Goal: Task Accomplishment & Management: Manage account settings

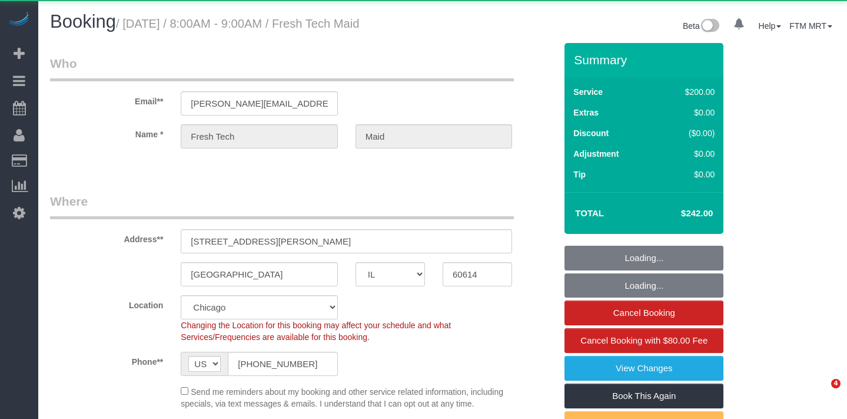
select select "IL"
select select "string:cash"
select select "object:944"
select select "512"
select select "number:1"
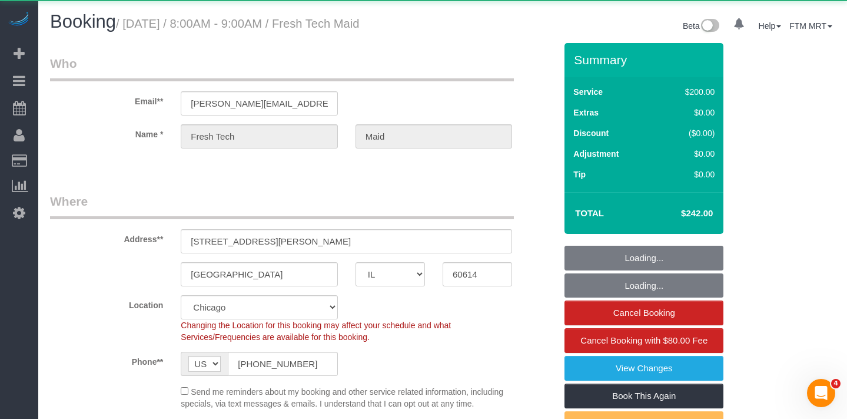
select select "number:57"
select select "number:139"
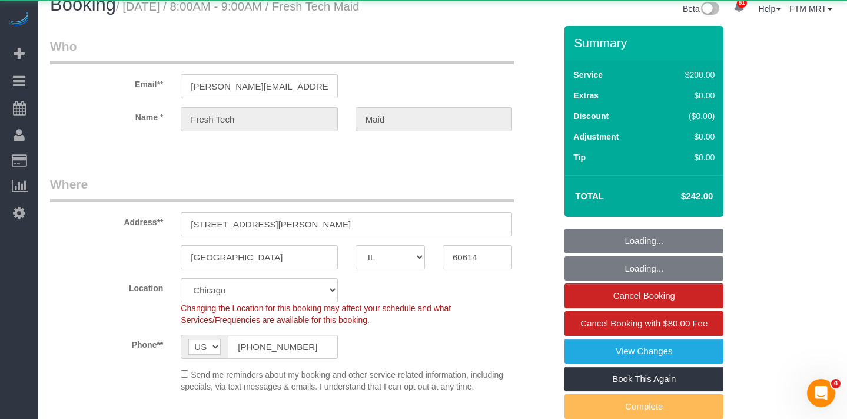
select select "spot1"
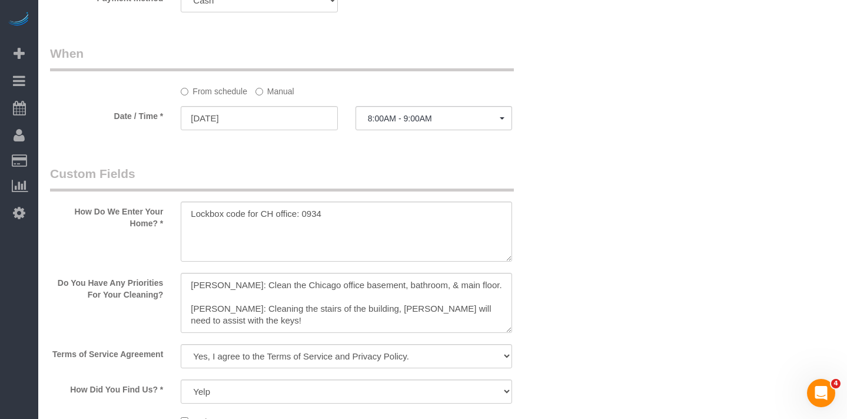
scroll to position [1252, 0]
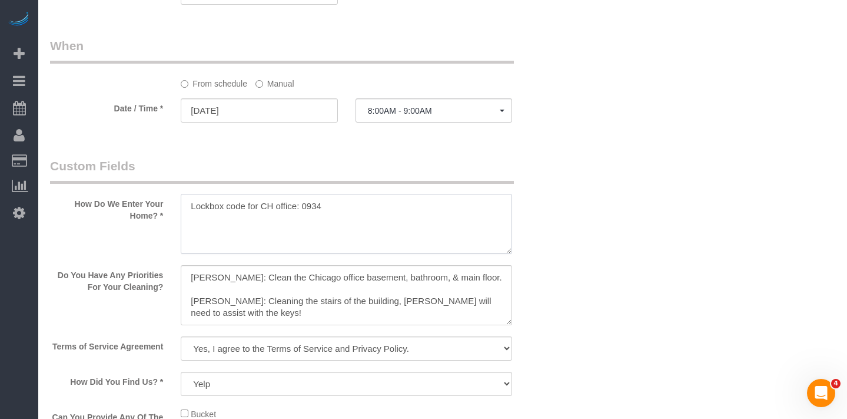
click at [335, 225] on textarea at bounding box center [346, 224] width 331 height 60
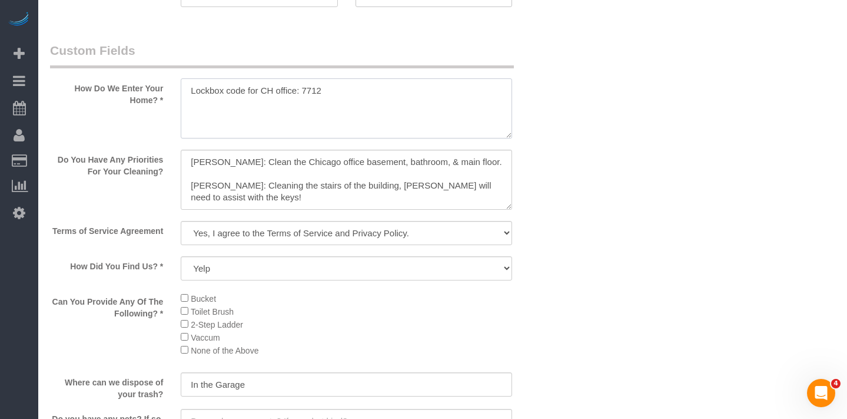
scroll to position [1368, 0]
type textarea "Lockbox code for CH office: 7712"
drag, startPoint x: 233, startPoint y: 214, endPoint x: 193, endPoint y: 169, distance: 60.5
click at [193, 169] on textarea at bounding box center [346, 179] width 331 height 60
click at [230, 185] on textarea at bounding box center [346, 179] width 331 height 60
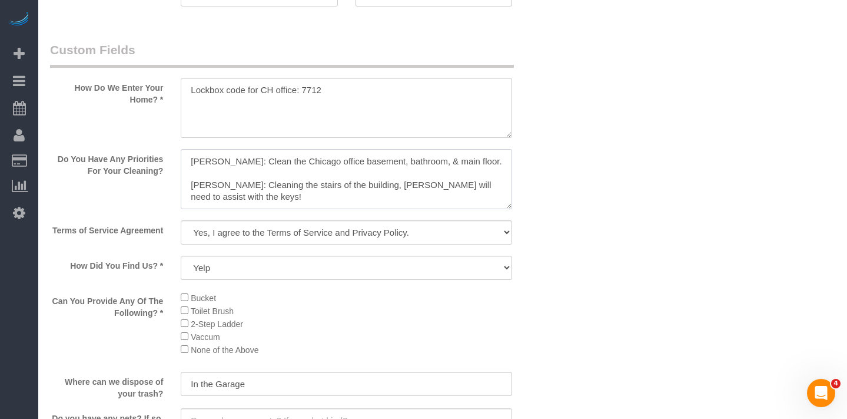
drag, startPoint x: 229, startPoint y: 174, endPoint x: 129, endPoint y: 170, distance: 100.2
click at [128, 168] on div "Do You Have Any Priorities For Your Cleaning?" at bounding box center [302, 180] width 523 height 62
drag, startPoint x: 233, startPoint y: 216, endPoint x: 184, endPoint y: 195, distance: 53.3
click at [184, 195] on textarea at bounding box center [346, 179] width 331 height 60
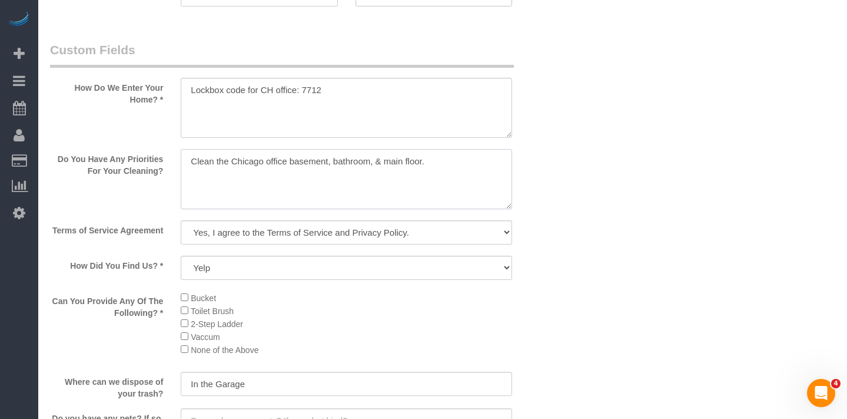
click at [427, 184] on textarea at bounding box center [346, 179] width 331 height 60
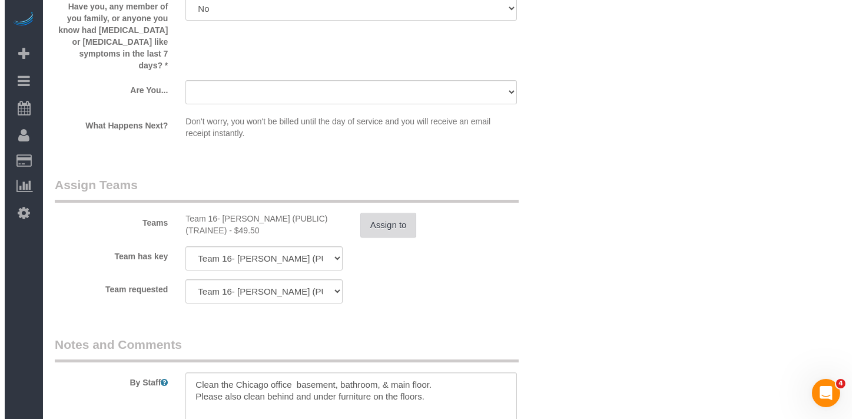
scroll to position [1909, 0]
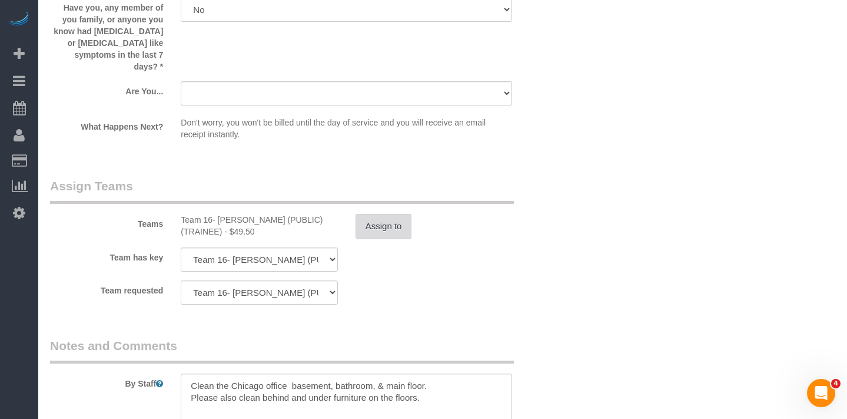
type textarea "Clean the Chicago office basement, bathroom, & main floor."
click at [374, 227] on button "Assign to" at bounding box center [384, 226] width 57 height 25
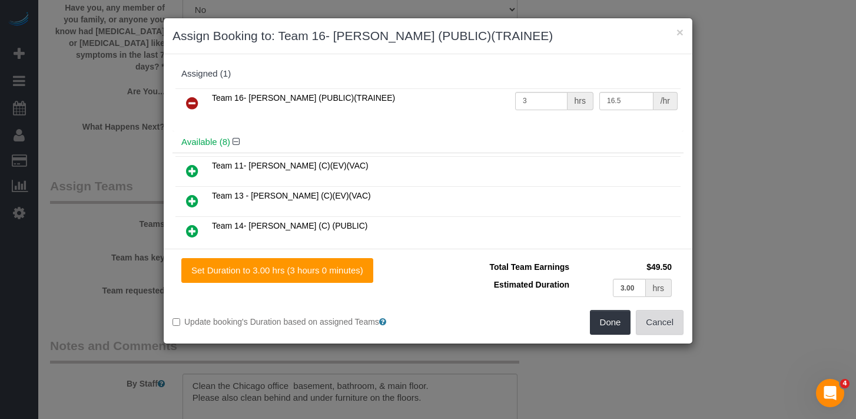
click at [658, 327] on button "Cancel" at bounding box center [660, 322] width 48 height 25
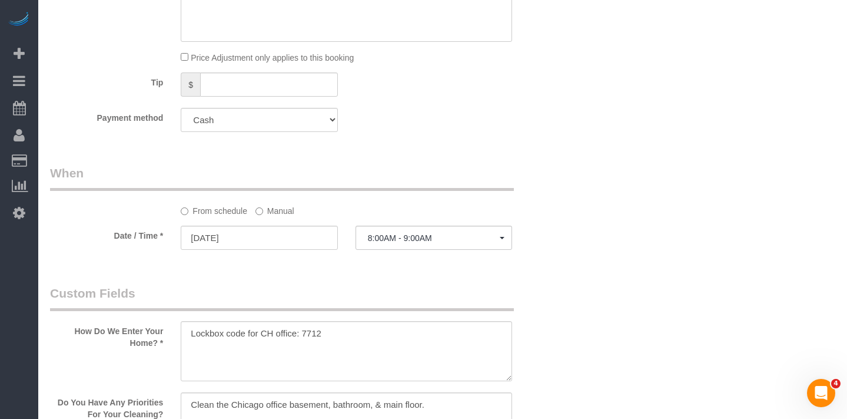
scroll to position [1146, 0]
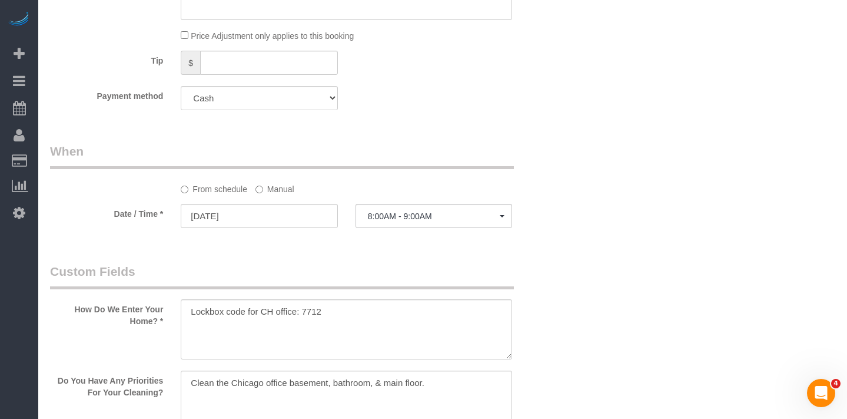
click at [271, 195] on label "Manual" at bounding box center [274, 187] width 39 height 16
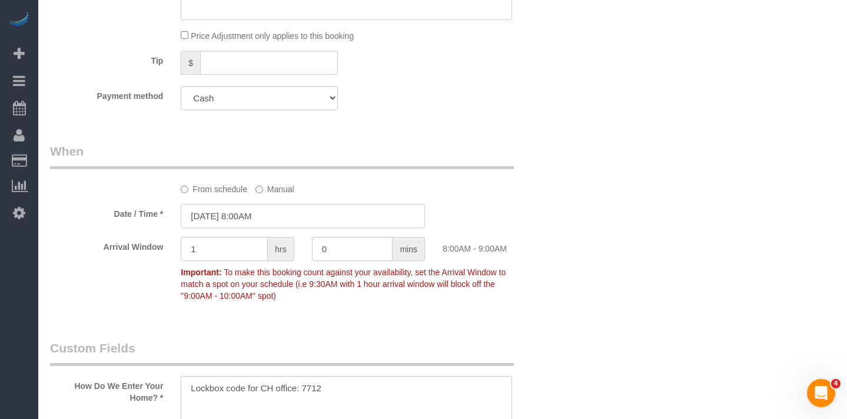
click at [264, 228] on input "[DATE] 8:00AM" at bounding box center [303, 216] width 244 height 24
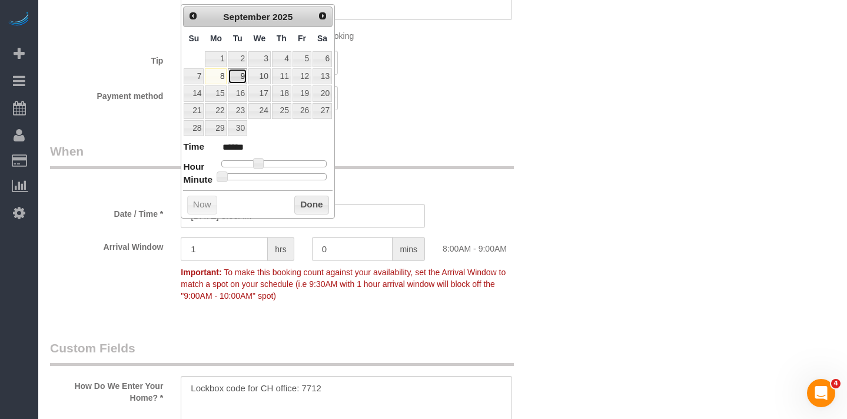
click at [235, 74] on link "9" at bounding box center [237, 76] width 19 height 16
type input "[DATE] 8:00AM"
click at [313, 207] on button "Done" at bounding box center [311, 204] width 35 height 19
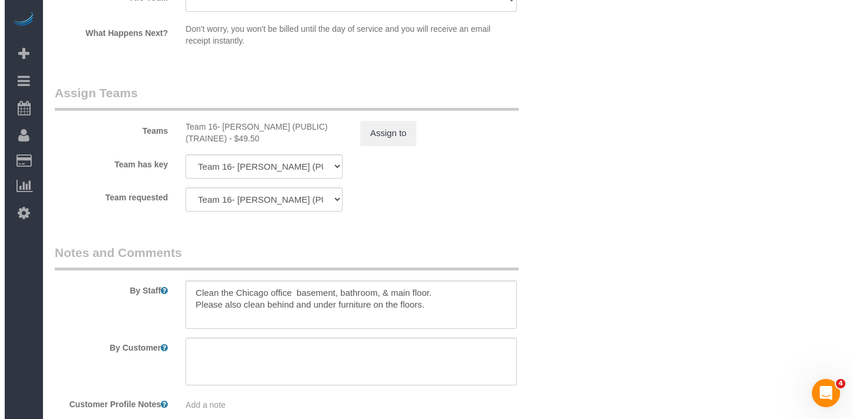
scroll to position [2085, 0]
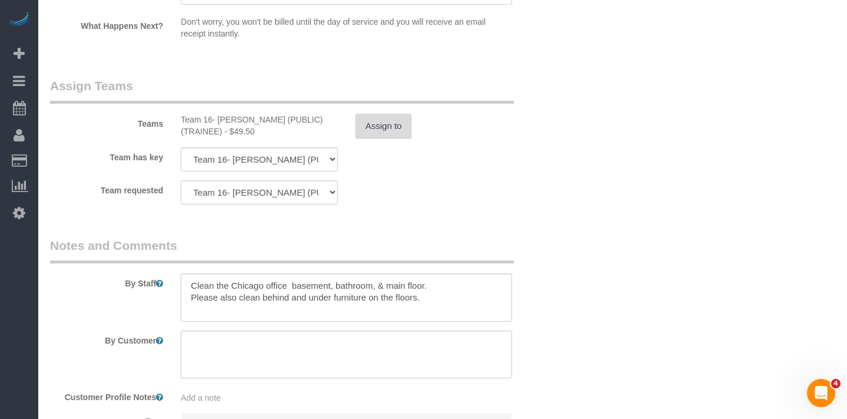
click at [379, 124] on button "Assign to" at bounding box center [384, 126] width 57 height 25
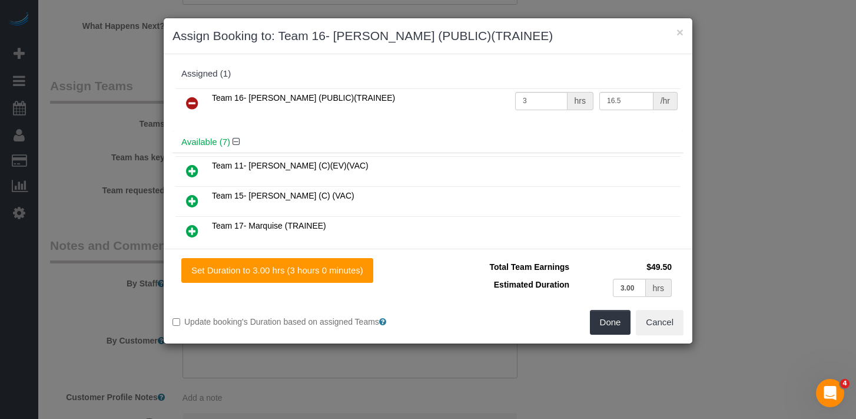
click at [187, 102] on icon at bounding box center [192, 103] width 12 height 14
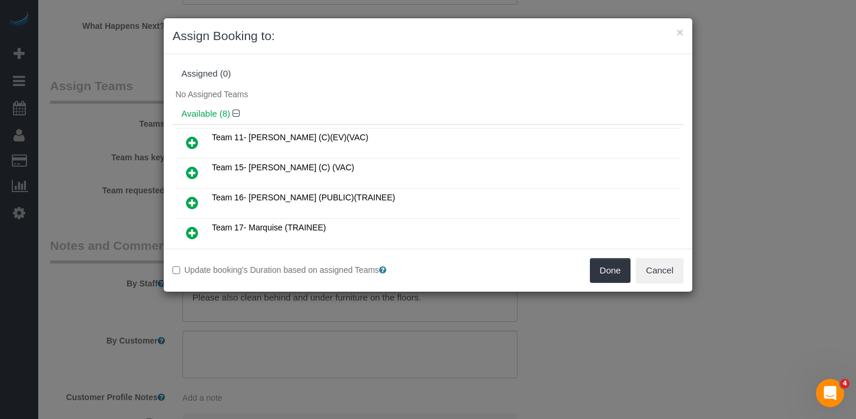
click at [189, 144] on icon at bounding box center [192, 142] width 12 height 14
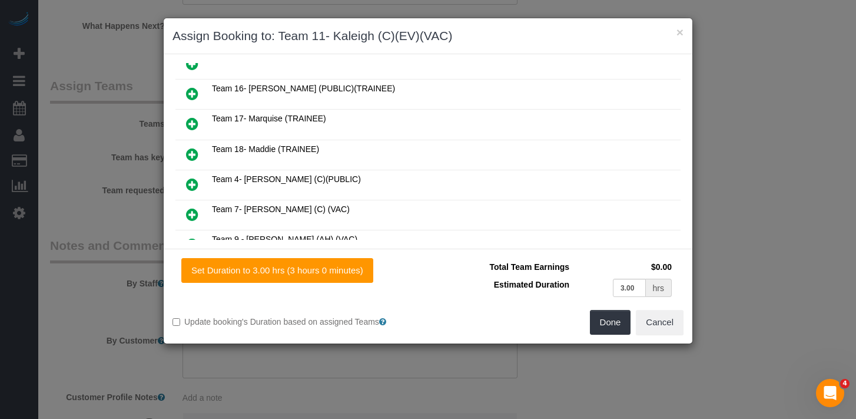
click at [195, 152] on icon at bounding box center [192, 154] width 12 height 14
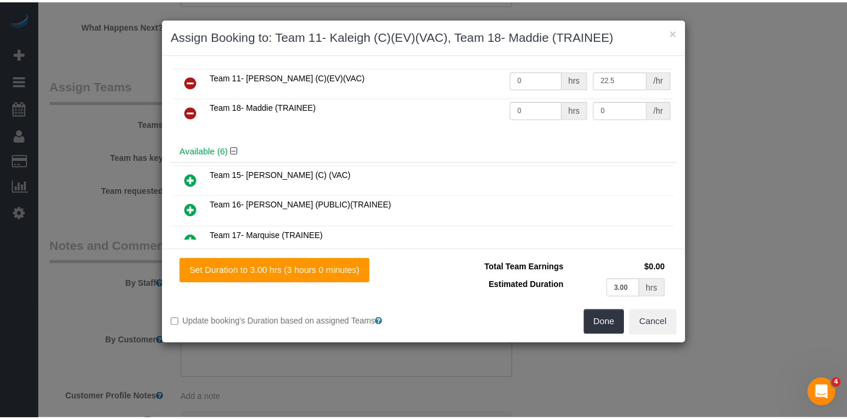
scroll to position [0, 0]
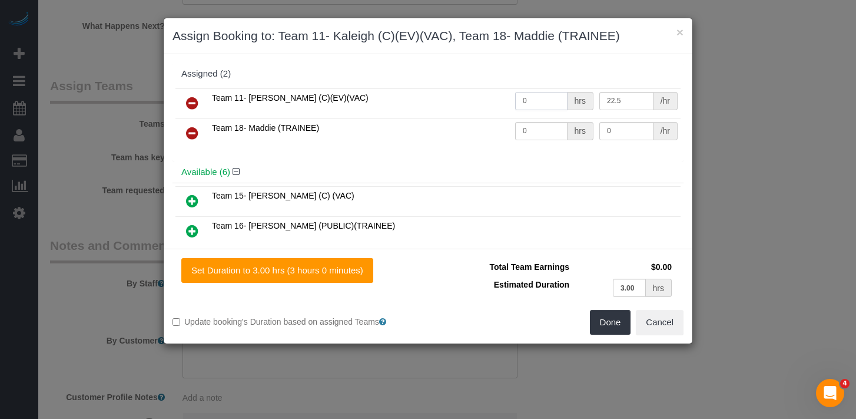
drag, startPoint x: 520, startPoint y: 102, endPoint x: 509, endPoint y: 111, distance: 14.6
click at [512, 95] on td "0 hrs" at bounding box center [554, 103] width 84 height 30
type input "3"
drag, startPoint x: 542, startPoint y: 134, endPoint x: 506, endPoint y: 125, distance: 36.8
click at [506, 125] on tr "Team 18- Maddie (TRAINEE) 0 hrs 0 /hr" at bounding box center [427, 133] width 505 height 30
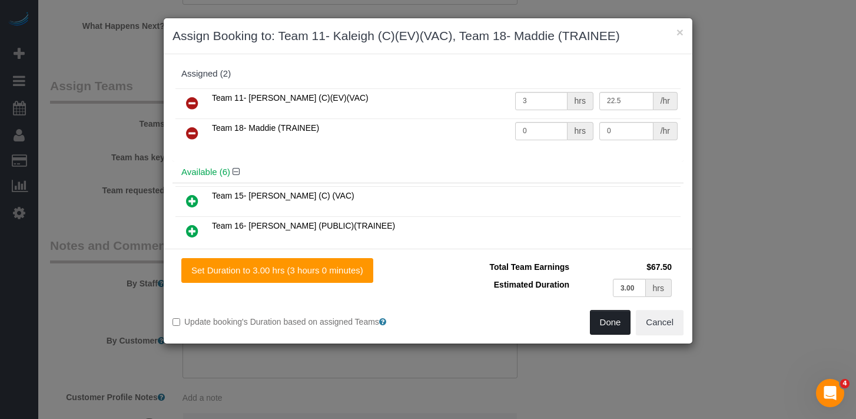
click at [605, 317] on button "Done" at bounding box center [610, 322] width 41 height 25
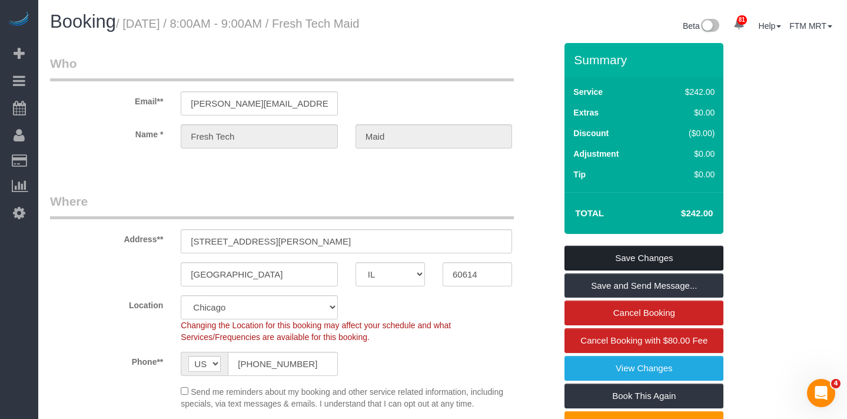
click at [651, 269] on link "Save Changes" at bounding box center [644, 257] width 159 height 25
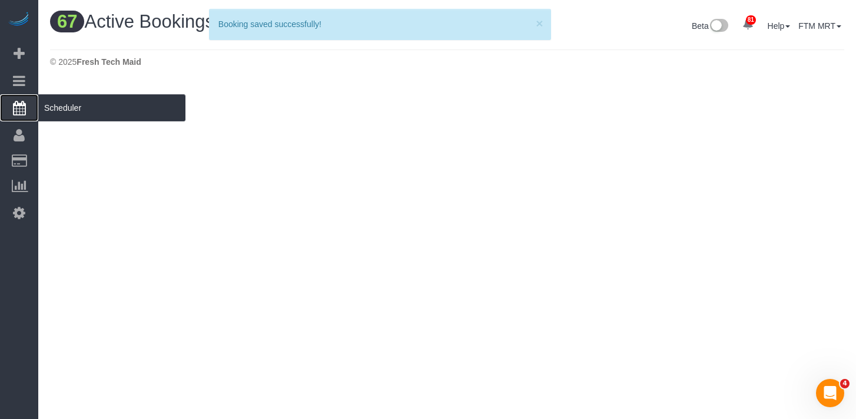
click at [55, 114] on span "Scheduler" at bounding box center [111, 107] width 147 height 27
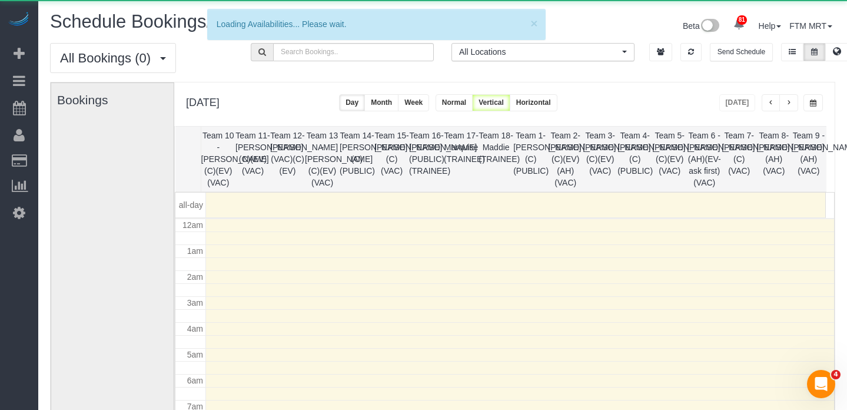
scroll to position [156, 0]
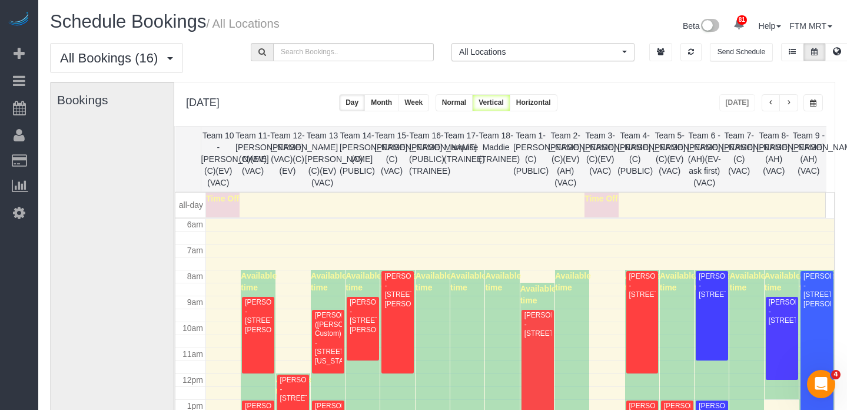
click at [793, 98] on button "button" at bounding box center [788, 102] width 19 height 17
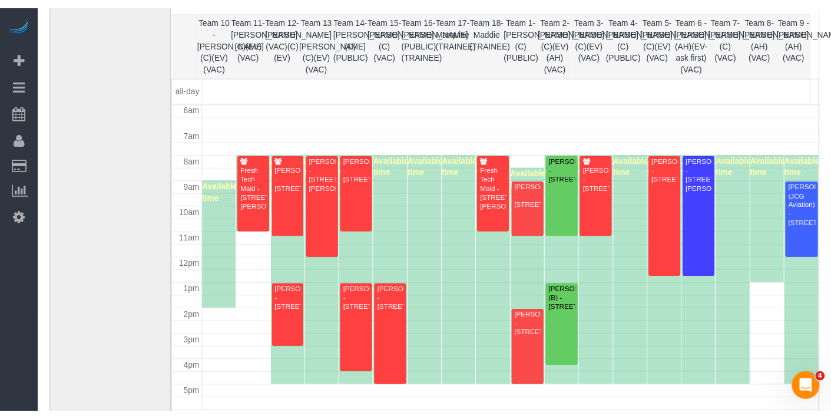
scroll to position [130, 0]
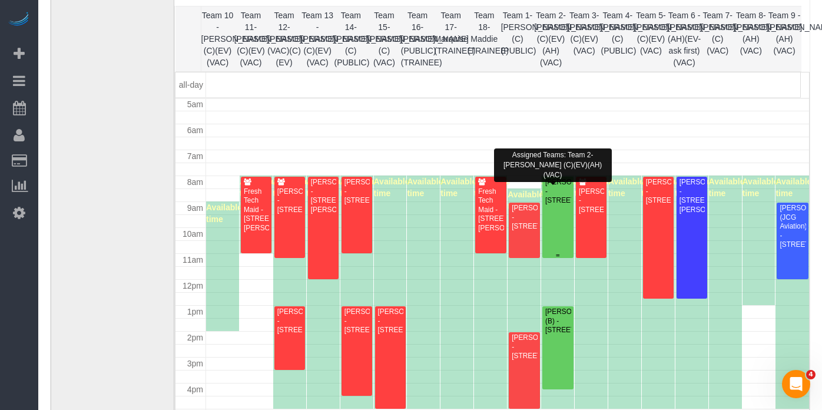
click at [553, 205] on div "[PERSON_NAME] - [STREET_ADDRESS]" at bounding box center [558, 191] width 26 height 27
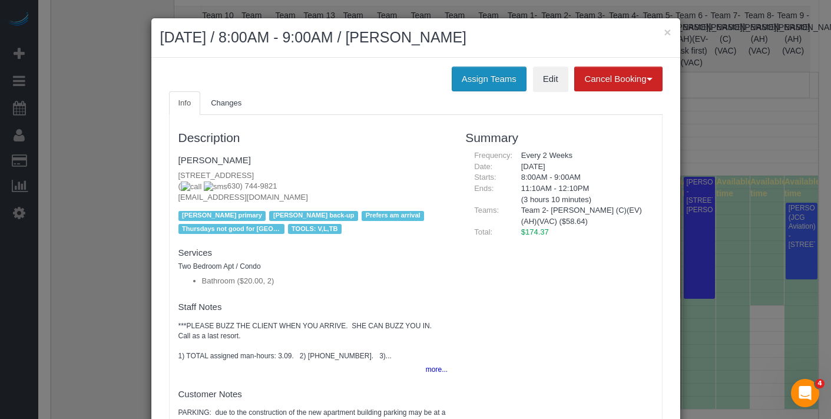
click at [462, 82] on button "Assign Teams" at bounding box center [489, 79] width 75 height 25
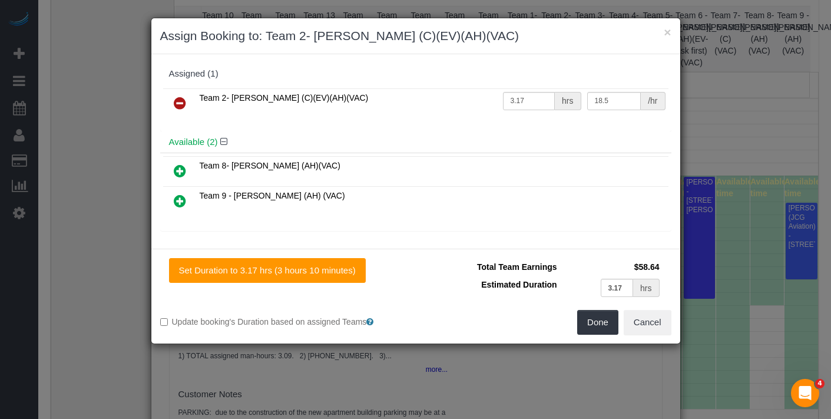
click at [178, 108] on icon at bounding box center [180, 103] width 12 height 14
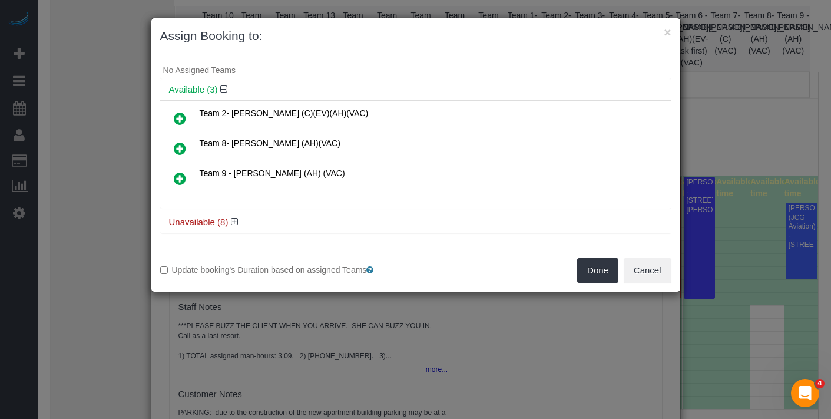
click at [187, 152] on link at bounding box center [180, 149] width 28 height 24
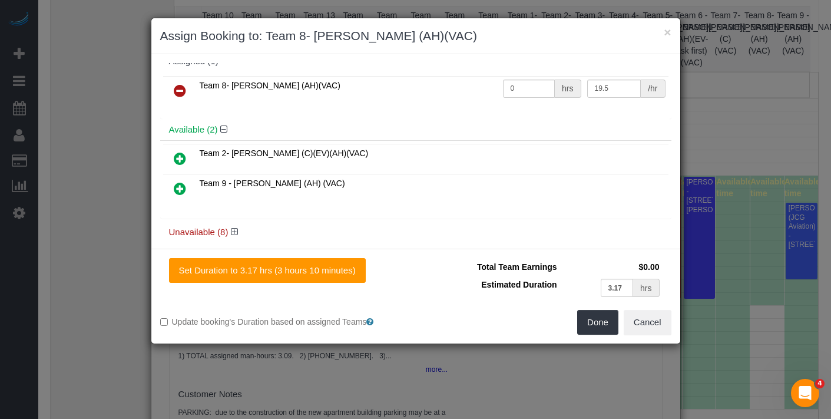
scroll to position [0, 0]
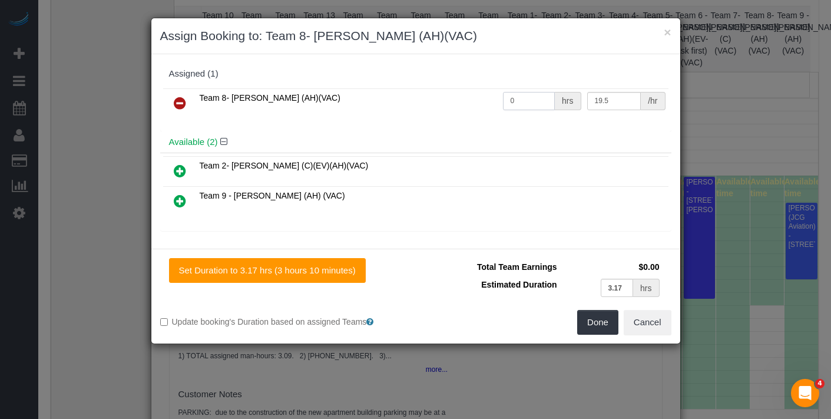
drag, startPoint x: 512, startPoint y: 95, endPoint x: 483, endPoint y: 94, distance: 28.3
click at [483, 93] on tr "Team 8- [PERSON_NAME] (AH)(VAC) 0 hrs 19.5 /hr" at bounding box center [415, 103] width 505 height 30
drag, startPoint x: 508, startPoint y: 100, endPoint x: 490, endPoint y: 98, distance: 17.8
click at [490, 98] on tr "Team 8- [PERSON_NAME] (AH)(VAC) 0 hrs 19.5 /hr" at bounding box center [415, 103] width 505 height 30
type input "3.17"
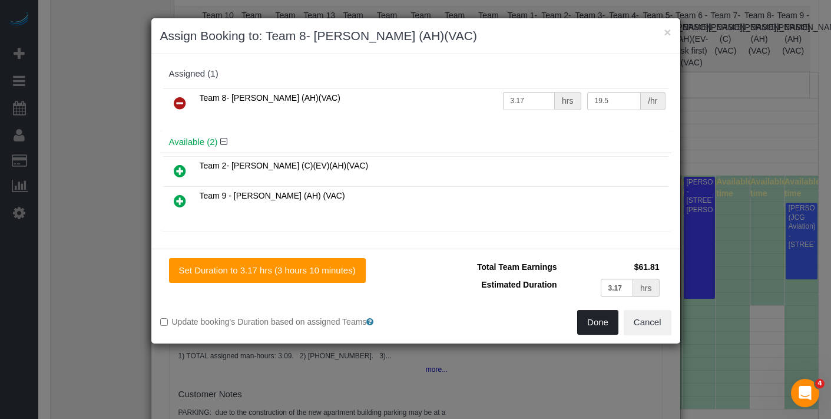
click at [600, 327] on button "Done" at bounding box center [597, 322] width 41 height 25
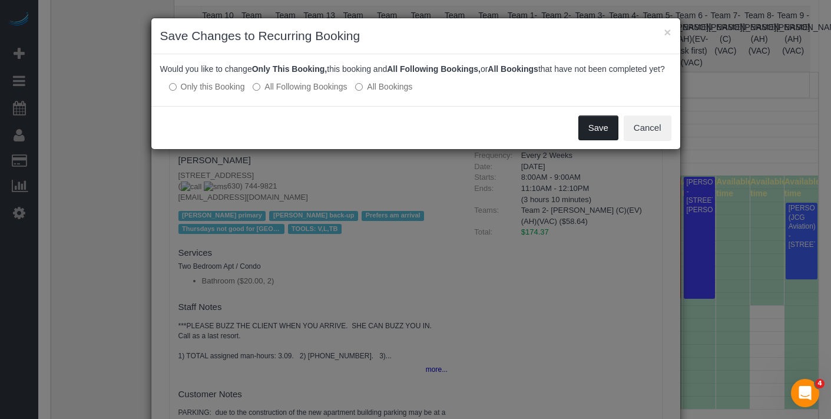
click at [603, 139] on button "Save" at bounding box center [598, 127] width 40 height 25
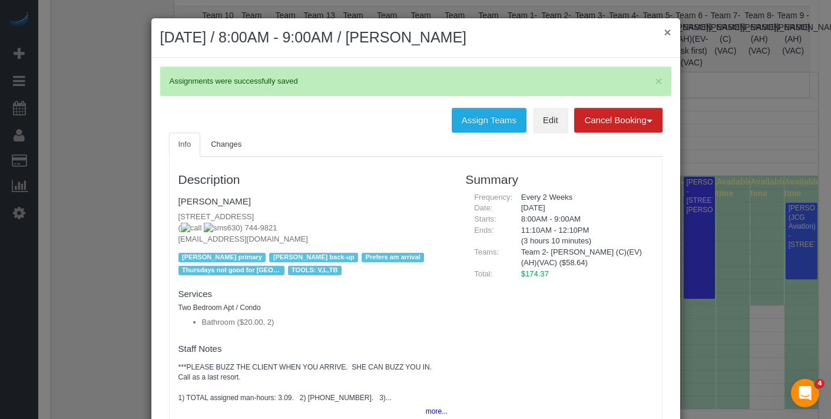
click at [663, 35] on button "×" at bounding box center [666, 32] width 7 height 12
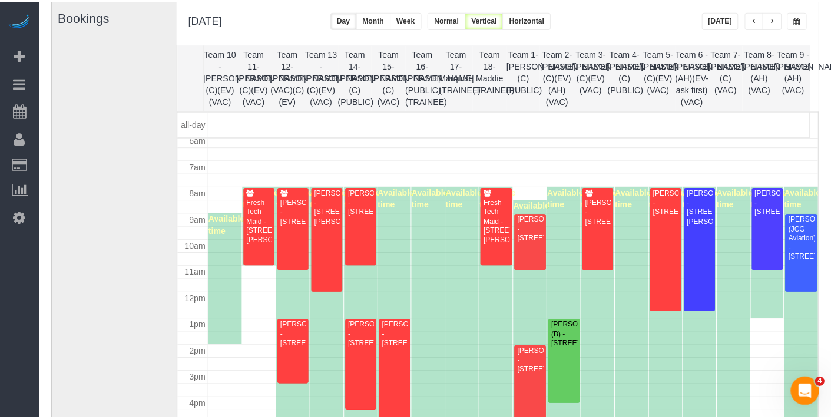
scroll to position [110, 0]
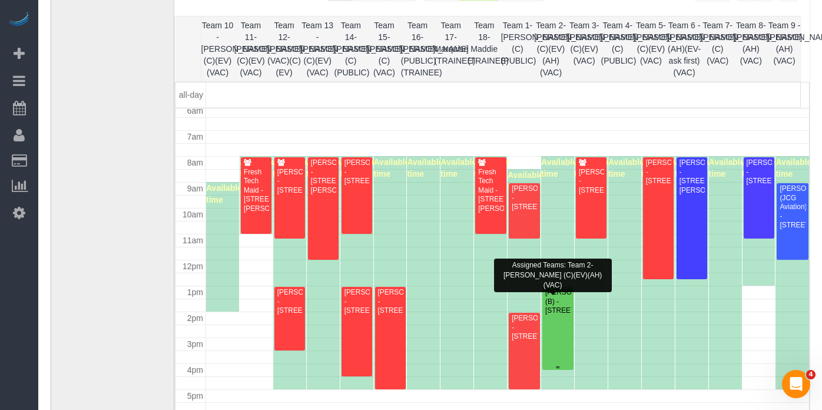
click at [561, 310] on div "[PERSON_NAME] (B) - [STREET_ADDRESS]" at bounding box center [558, 301] width 26 height 27
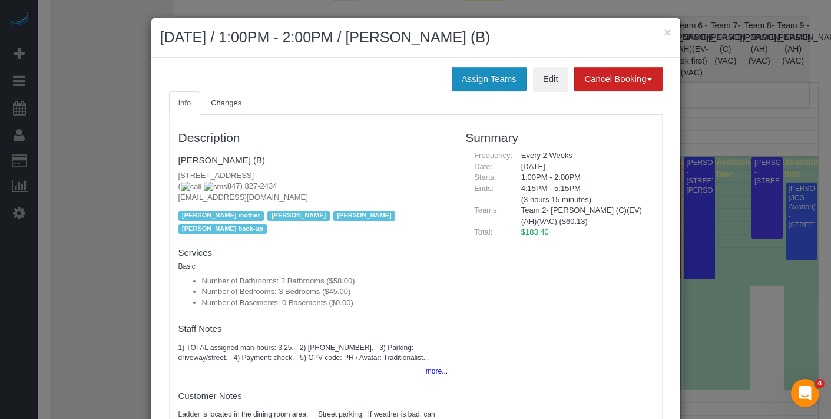
click at [479, 87] on button "Assign Teams" at bounding box center [489, 79] width 75 height 25
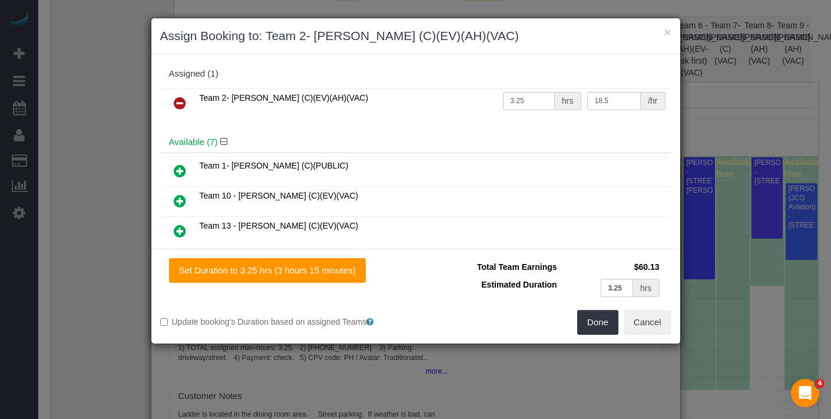
click at [661, 32] on h3 "Assign Booking to: Team 2- [PERSON_NAME] (C)(EV)(AH)(VAC)" at bounding box center [415, 36] width 511 height 18
click at [667, 34] on button "×" at bounding box center [666, 32] width 7 height 12
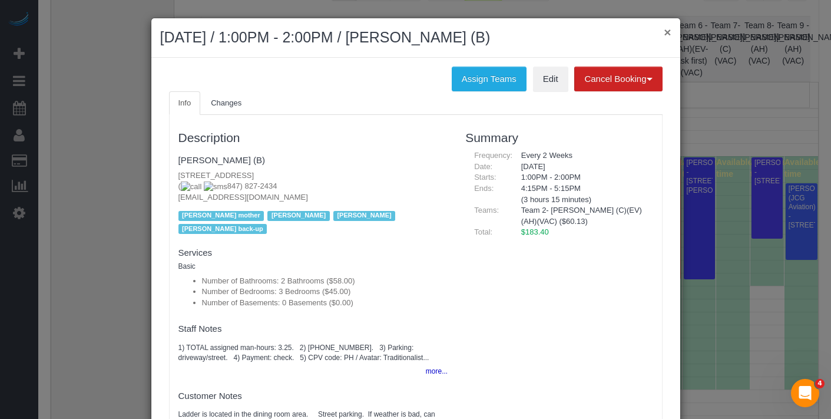
click at [664, 35] on button "×" at bounding box center [666, 32] width 7 height 12
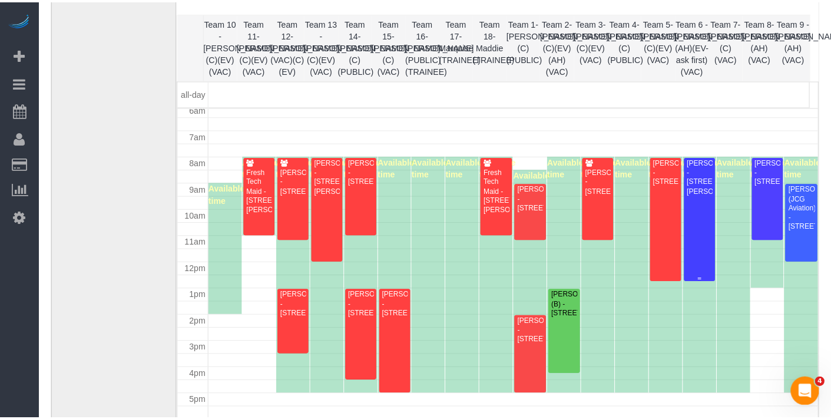
scroll to position [115, 0]
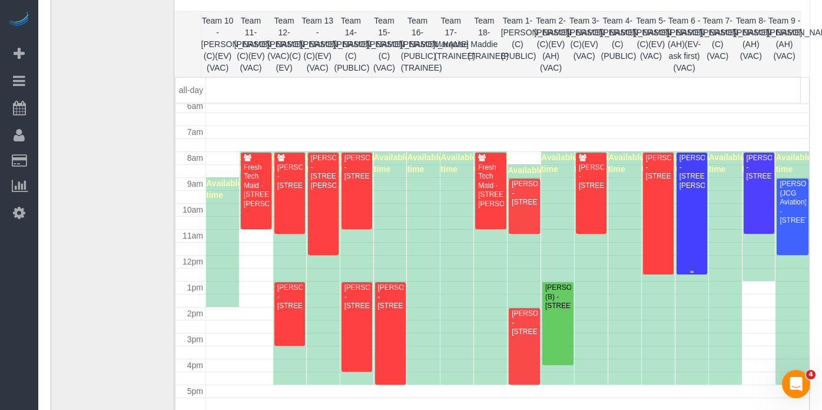
click at [689, 190] on div "[PERSON_NAME] - [STREET_ADDRESS][PERSON_NAME]" at bounding box center [692, 172] width 26 height 36
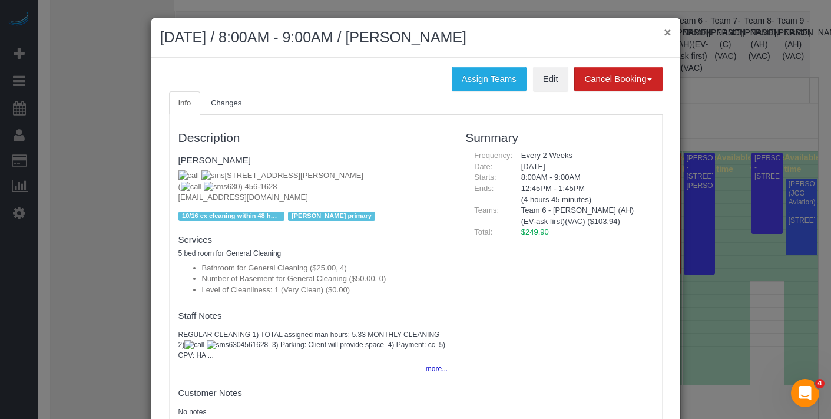
click at [663, 32] on button "×" at bounding box center [666, 32] width 7 height 12
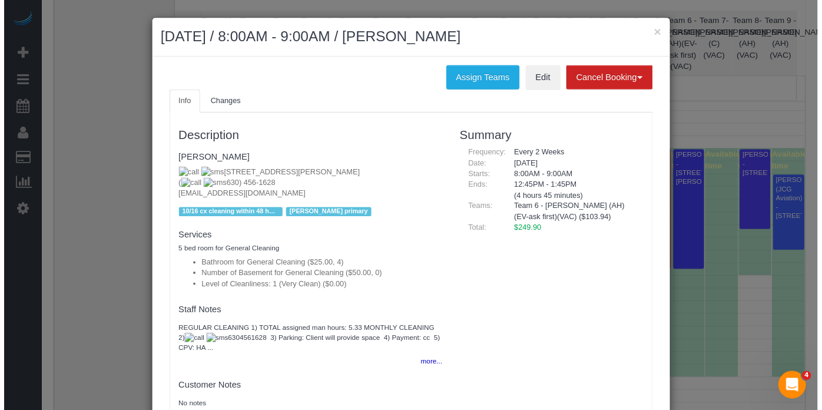
scroll to position [0, 0]
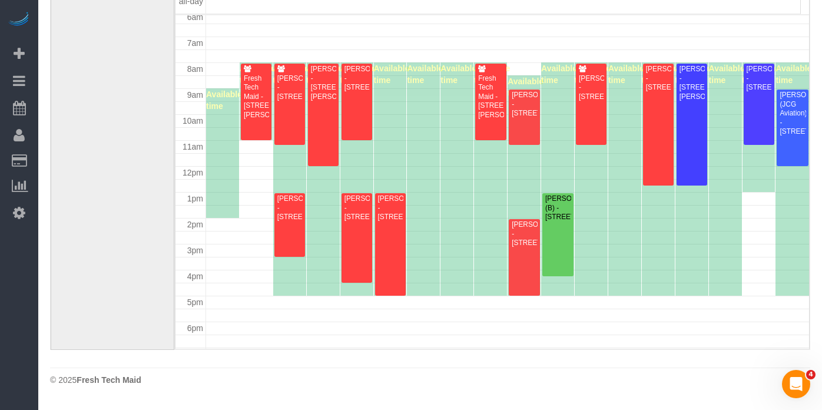
click at [545, 221] on div "[PERSON_NAME] (B) - [STREET_ADDRESS]" at bounding box center [558, 207] width 26 height 27
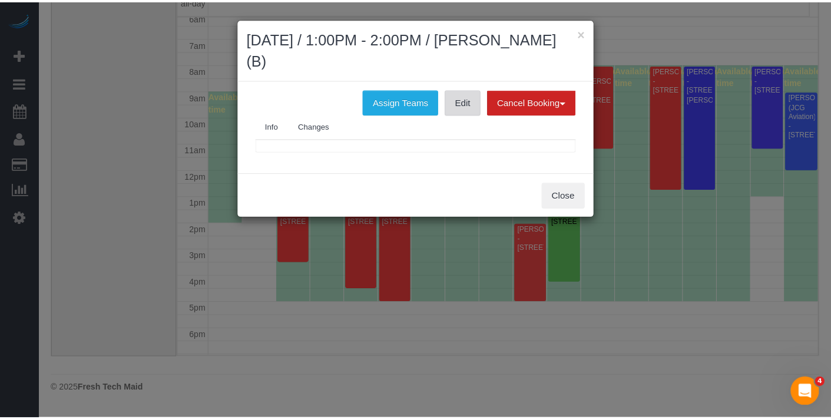
scroll to position [195, 0]
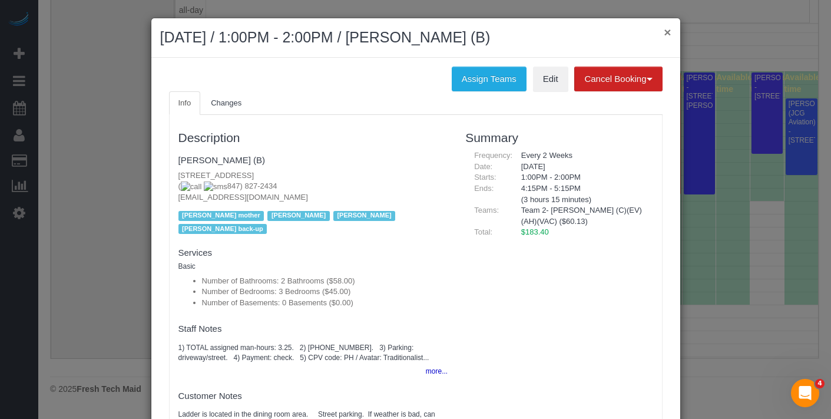
click at [658, 34] on div "× [DATE] / 1:00PM - 2:00PM / [PERSON_NAME] (B)" at bounding box center [415, 37] width 529 height 39
click at [663, 34] on button "×" at bounding box center [666, 32] width 7 height 12
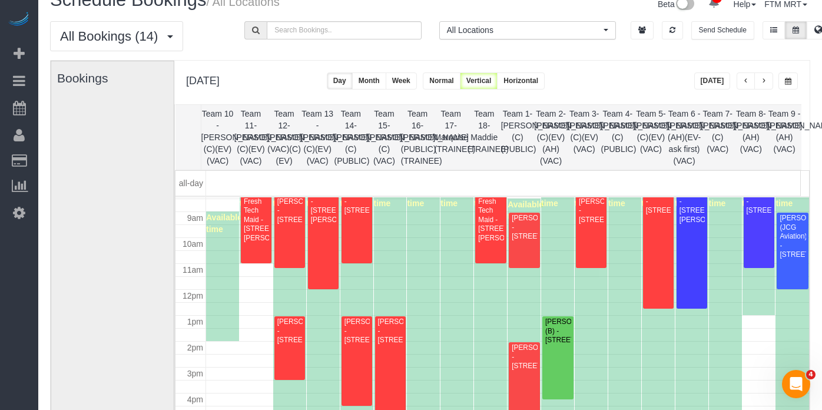
scroll to position [219, 0]
click at [550, 344] on div "[PERSON_NAME] (B) - [STREET_ADDRESS]" at bounding box center [558, 330] width 26 height 27
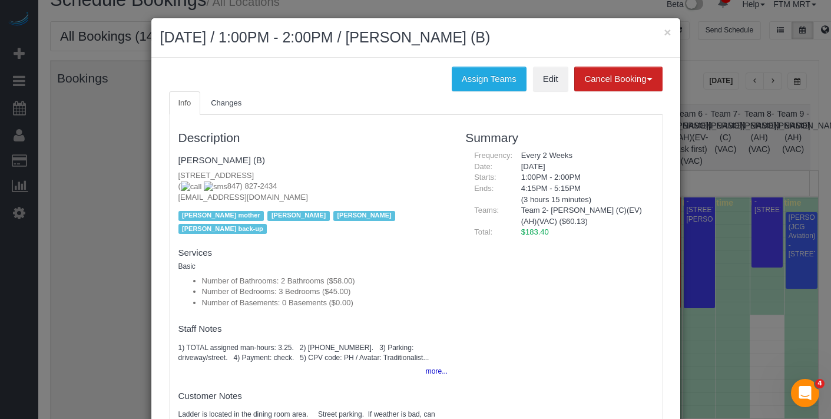
click at [222, 153] on fieldset "[PERSON_NAME] (B) [STREET_ADDRESS] [PHONE_NUMBER] [EMAIL_ADDRESS][DOMAIN_NAME] …" at bounding box center [313, 193] width 270 height 87
click at [223, 161] on link "[PERSON_NAME] (B)" at bounding box center [221, 160] width 87 height 10
click at [663, 34] on button "×" at bounding box center [666, 32] width 7 height 12
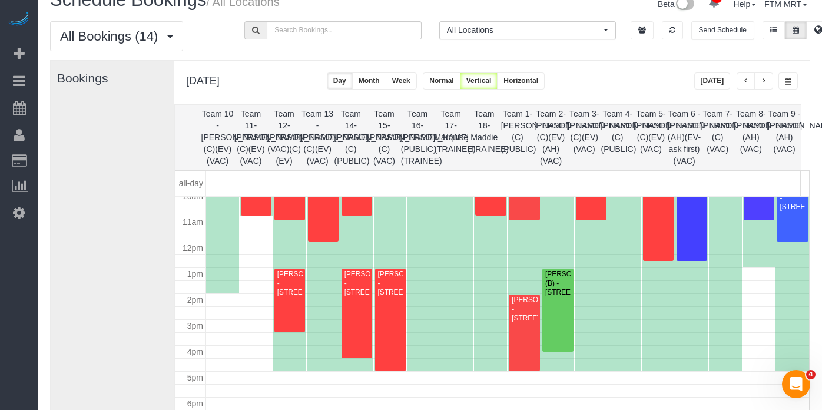
scroll to position [270, 0]
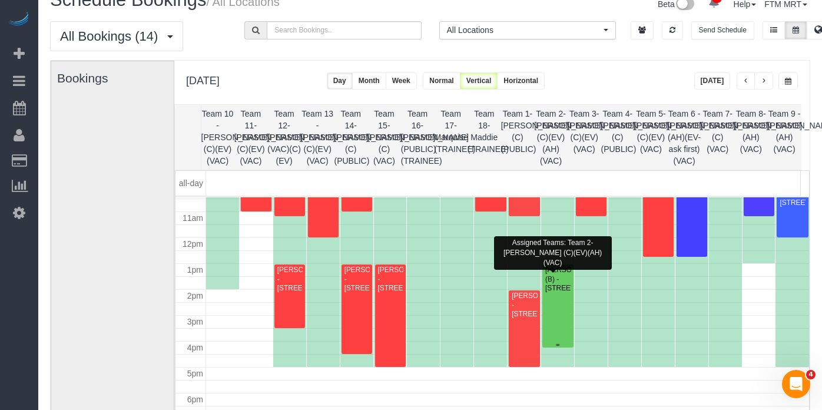
click at [555, 290] on div "[PERSON_NAME] (B) - [STREET_ADDRESS]" at bounding box center [558, 279] width 26 height 27
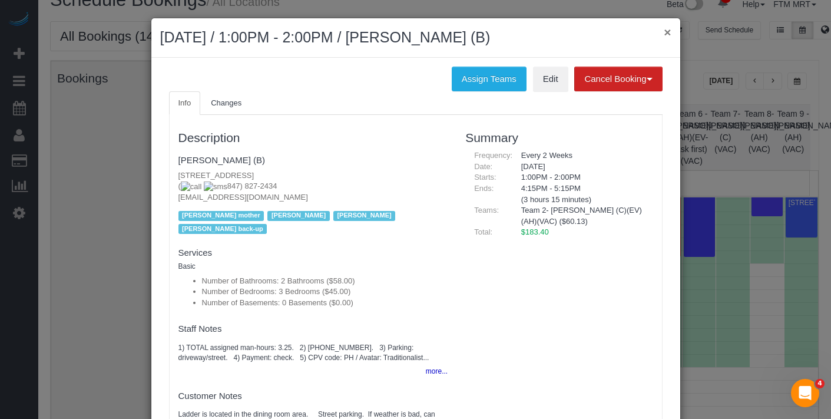
click at [663, 37] on button "×" at bounding box center [666, 32] width 7 height 12
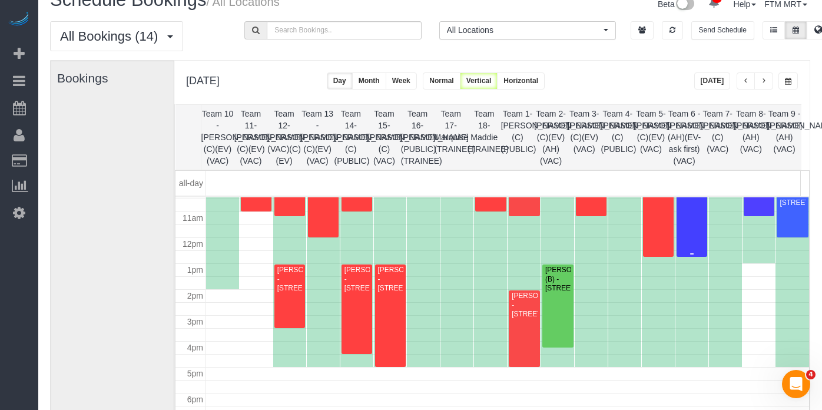
click at [693, 172] on div "[PERSON_NAME] - [STREET_ADDRESS][PERSON_NAME]" at bounding box center [692, 154] width 26 height 36
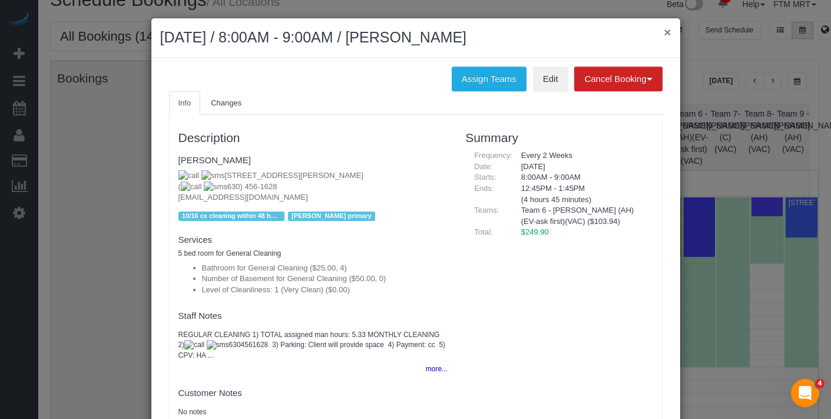
click at [663, 32] on button "×" at bounding box center [666, 32] width 7 height 12
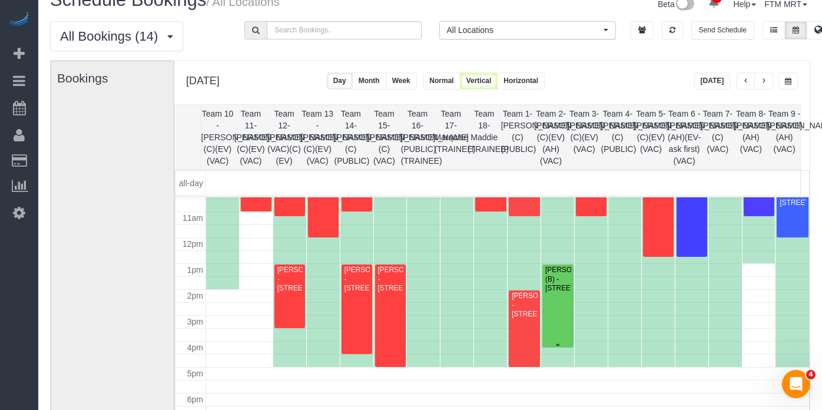
click at [555, 293] on div "[PERSON_NAME] (B) - [STREET_ADDRESS]" at bounding box center [558, 279] width 26 height 27
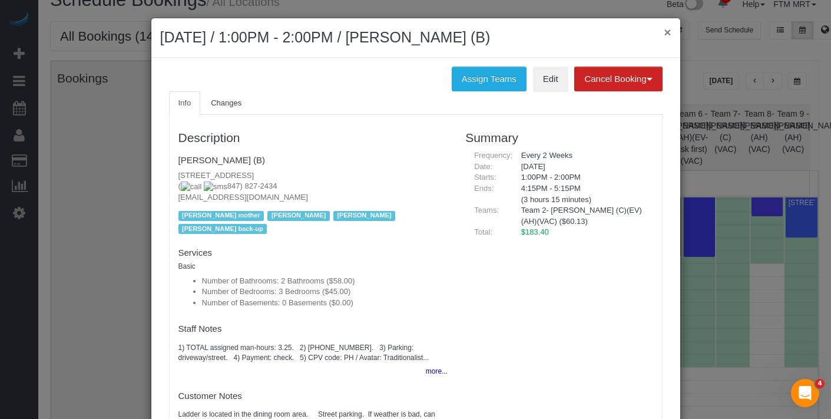
drag, startPoint x: 662, startPoint y: 29, endPoint x: 675, endPoint y: 95, distance: 66.7
click at [663, 29] on button "×" at bounding box center [666, 32] width 7 height 12
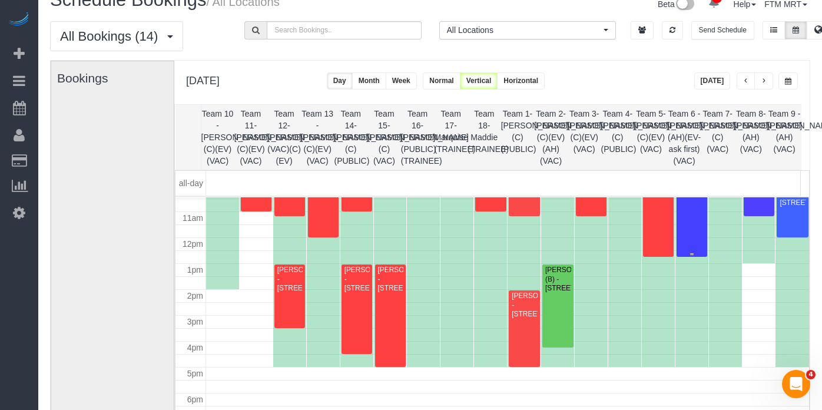
click at [688, 172] on div "[PERSON_NAME] - [STREET_ADDRESS][PERSON_NAME]" at bounding box center [692, 154] width 26 height 36
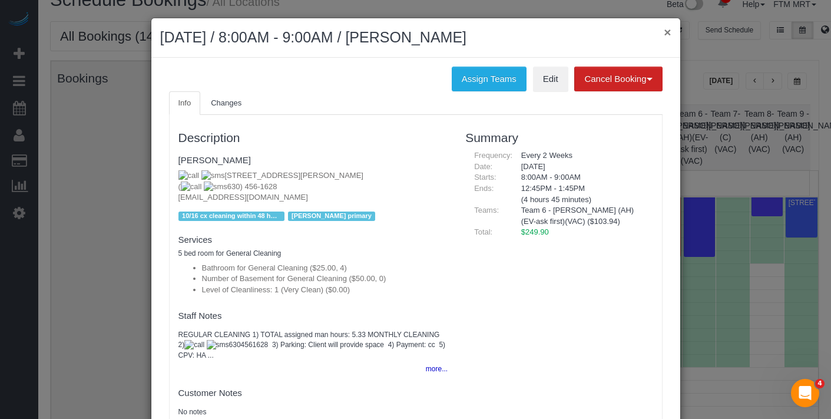
click at [663, 38] on button "×" at bounding box center [666, 32] width 7 height 12
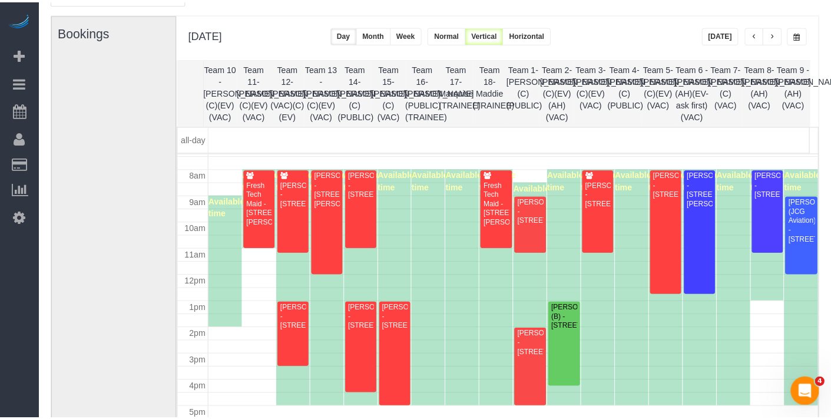
scroll to position [73, 0]
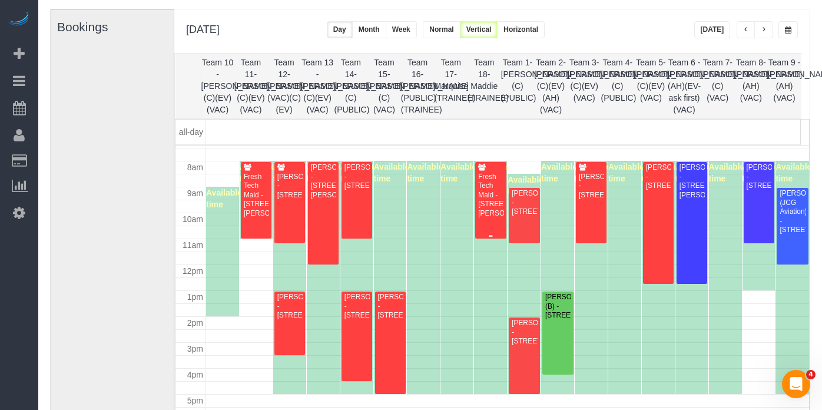
click at [493, 193] on div "Fresh Tech Maid - [STREET_ADDRESS][PERSON_NAME]" at bounding box center [490, 194] width 26 height 45
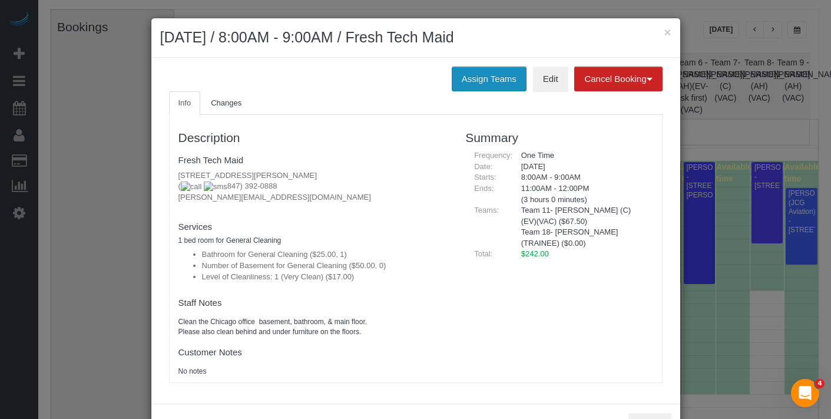
click at [473, 88] on button "Assign Teams" at bounding box center [489, 79] width 75 height 25
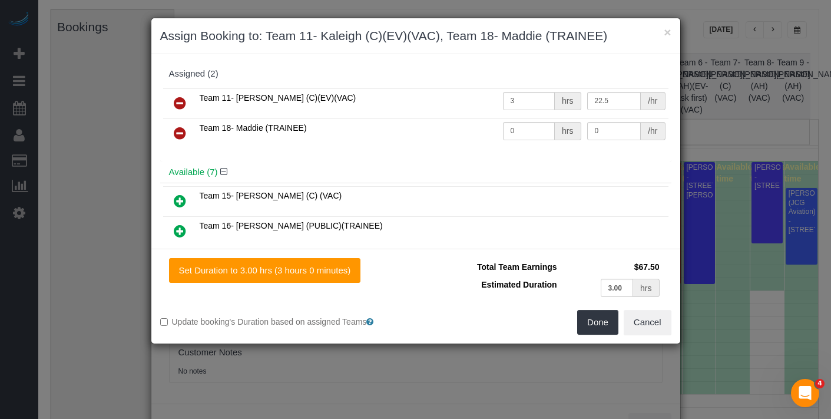
click at [178, 129] on icon at bounding box center [180, 133] width 12 height 14
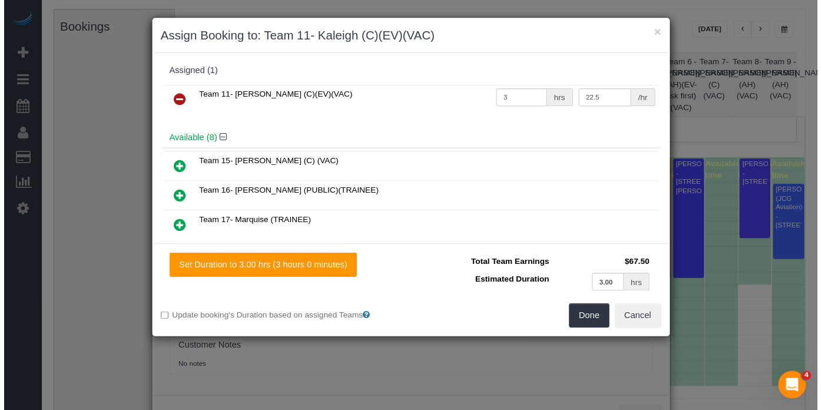
scroll to position [2, 0]
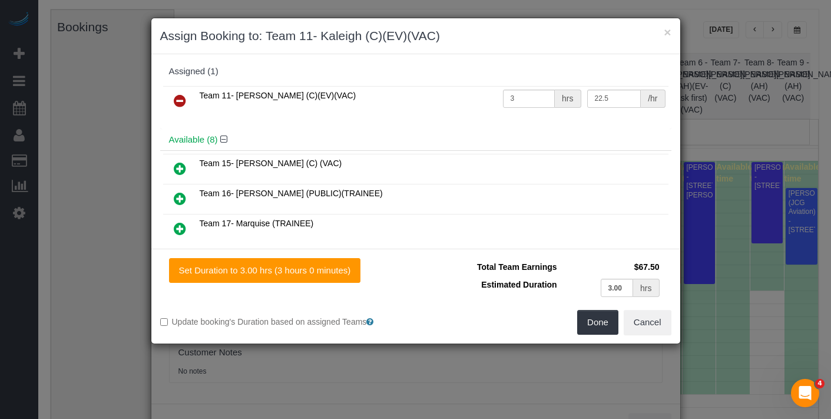
drag, startPoint x: 179, startPoint y: 225, endPoint x: 186, endPoint y: 221, distance: 7.9
click at [179, 225] on icon at bounding box center [180, 228] width 12 height 14
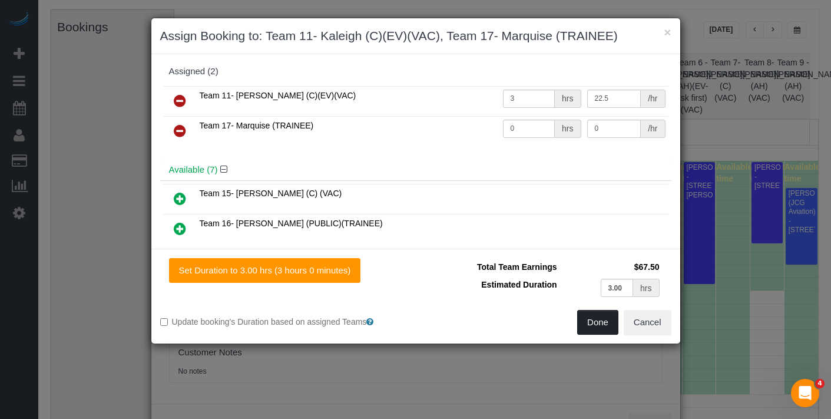
click at [602, 320] on button "Done" at bounding box center [597, 322] width 41 height 25
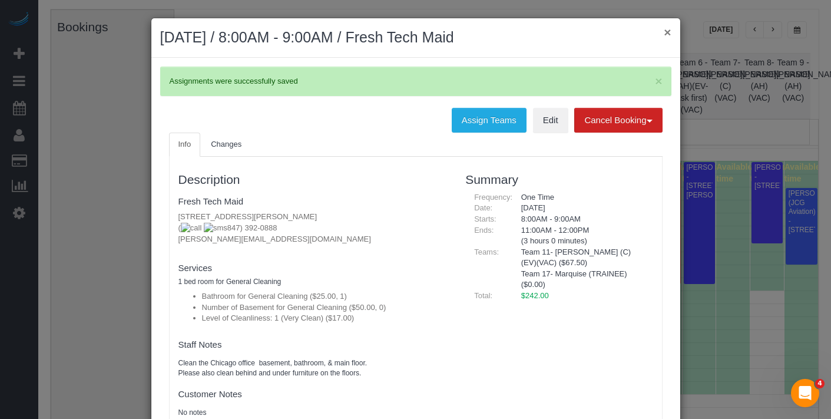
click at [663, 33] on button "×" at bounding box center [666, 32] width 7 height 12
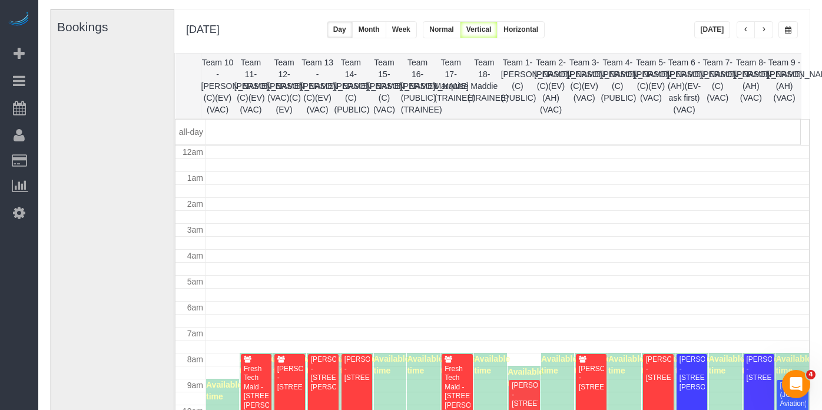
scroll to position [192, 0]
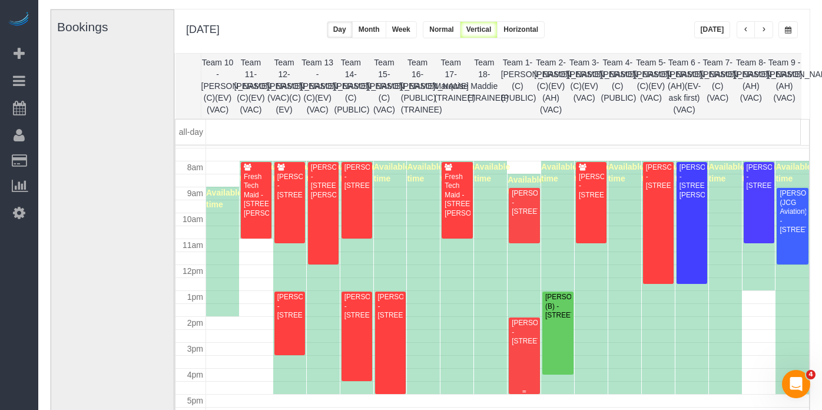
click at [511, 337] on div "[PERSON_NAME] - [STREET_ADDRESS]" at bounding box center [524, 331] width 26 height 27
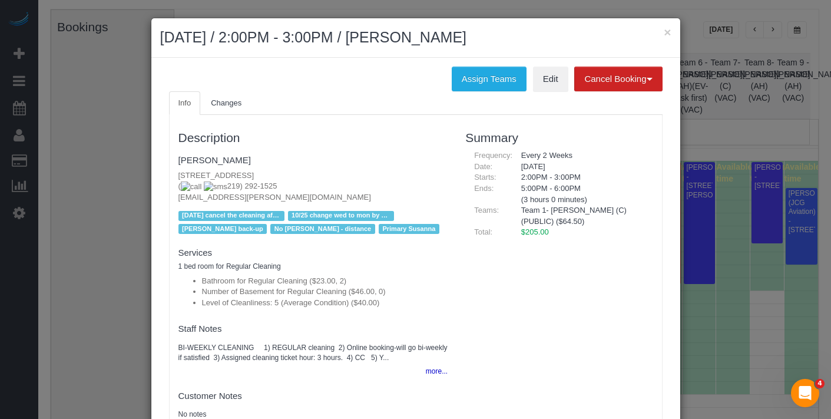
click at [666, 35] on div "× [DATE] / 2:00PM - 3:00PM / [PERSON_NAME]" at bounding box center [415, 37] width 529 height 39
click at [665, 35] on button "×" at bounding box center [666, 32] width 7 height 12
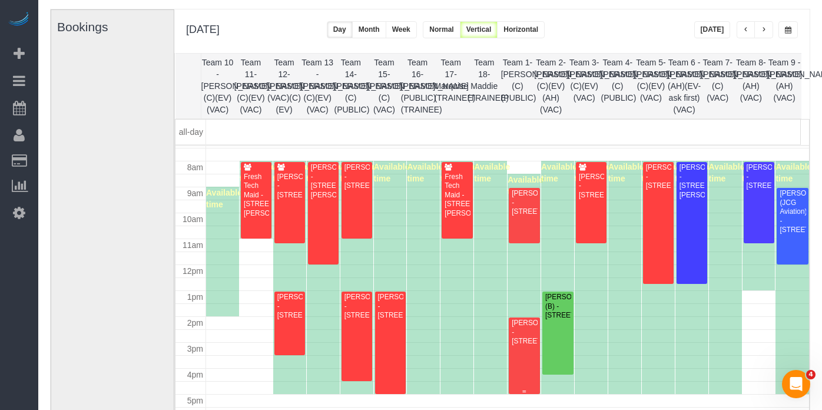
click at [525, 337] on div "[PERSON_NAME] - [STREET_ADDRESS]" at bounding box center [524, 331] width 26 height 27
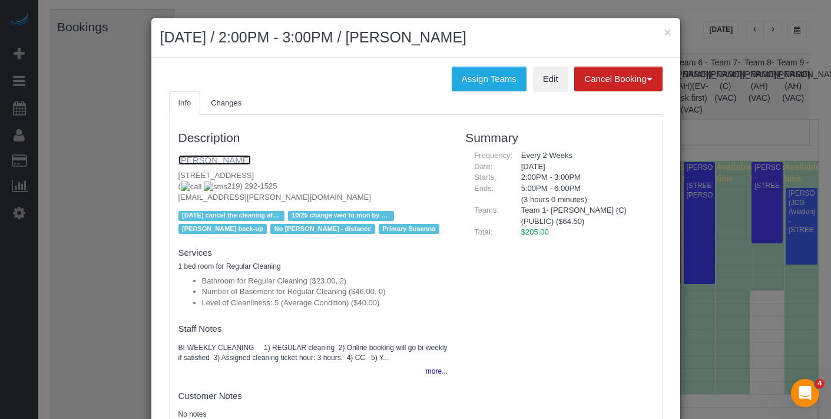
click at [210, 160] on link "[PERSON_NAME]" at bounding box center [214, 160] width 72 height 10
click at [665, 29] on button "×" at bounding box center [666, 32] width 7 height 12
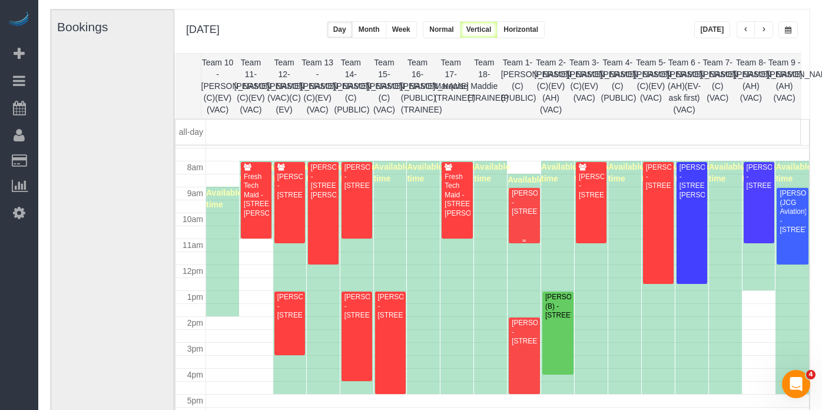
click at [522, 216] on div "[PERSON_NAME] - [STREET_ADDRESS]" at bounding box center [524, 202] width 26 height 27
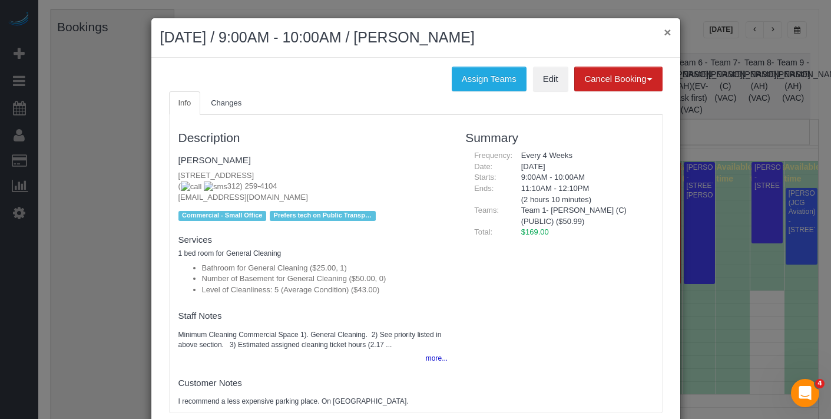
click at [663, 32] on button "×" at bounding box center [666, 32] width 7 height 12
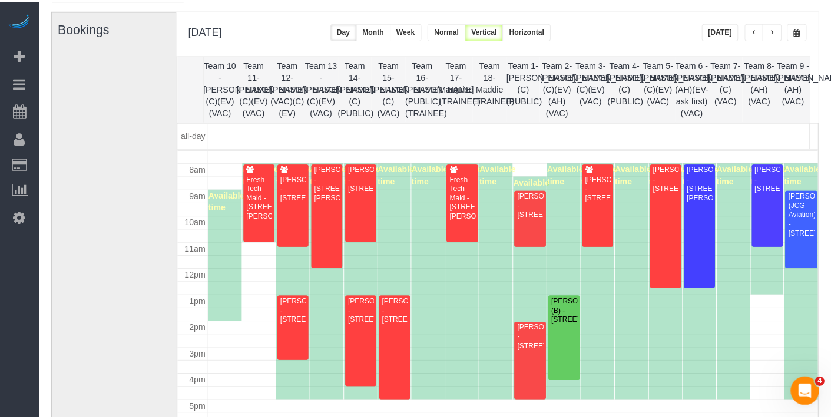
scroll to position [193, 0]
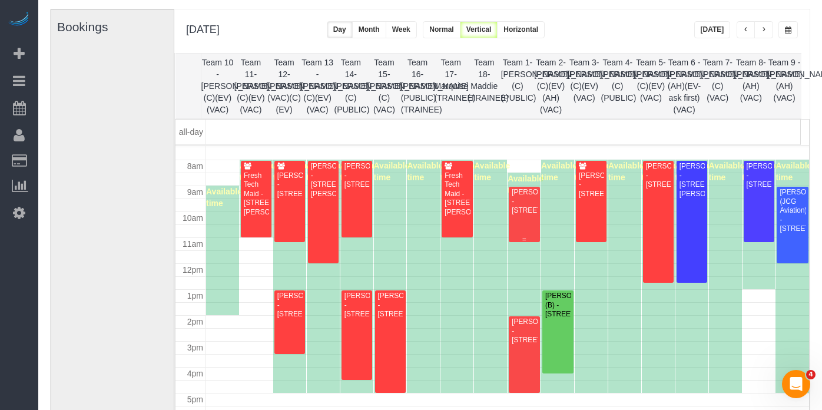
click at [522, 213] on div "[PERSON_NAME] - [STREET_ADDRESS]" at bounding box center [524, 201] width 26 height 27
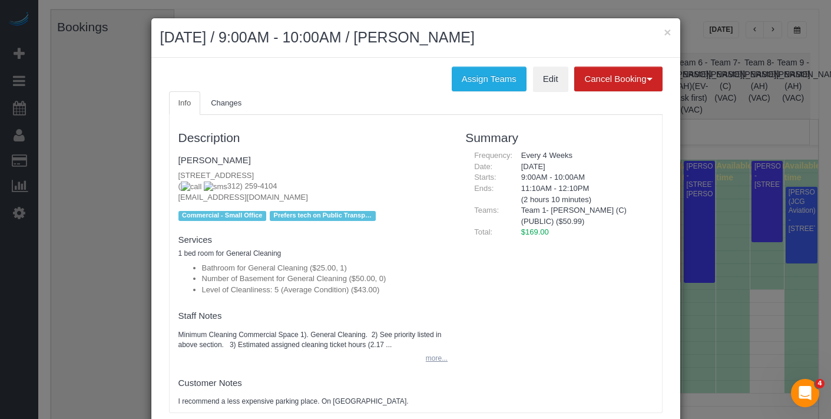
click at [425, 355] on button "more..." at bounding box center [433, 358] width 29 height 17
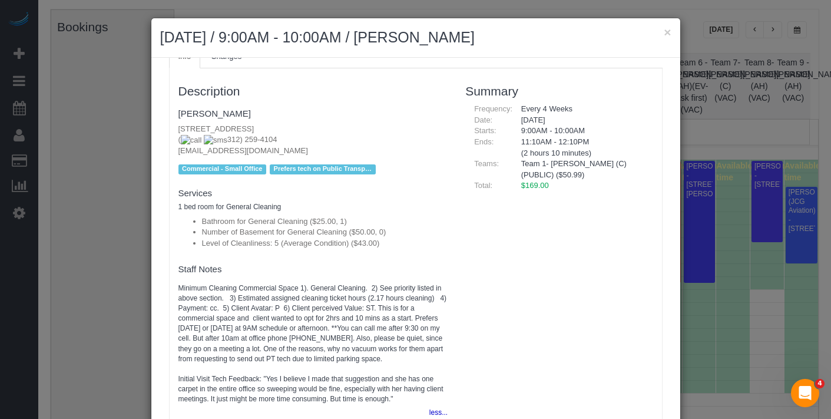
scroll to position [46, 0]
click at [666, 33] on div "× [DATE] / 9:00AM - 10:00AM / [PERSON_NAME]" at bounding box center [415, 37] width 529 height 39
click at [665, 34] on button "×" at bounding box center [666, 32] width 7 height 12
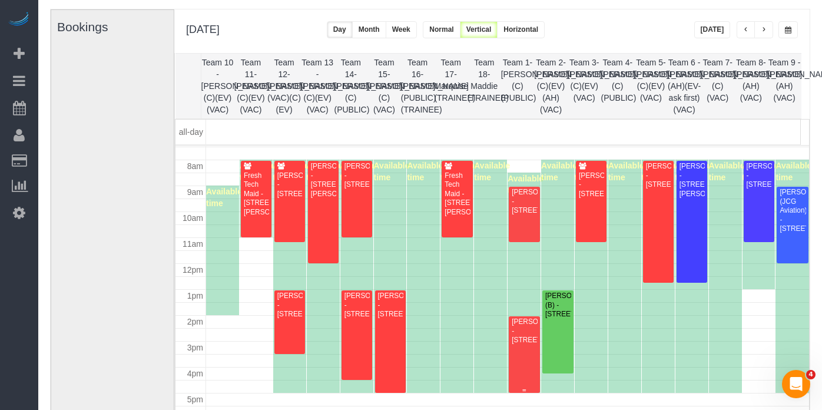
click at [517, 344] on div "[PERSON_NAME] - [STREET_ADDRESS]" at bounding box center [524, 330] width 26 height 27
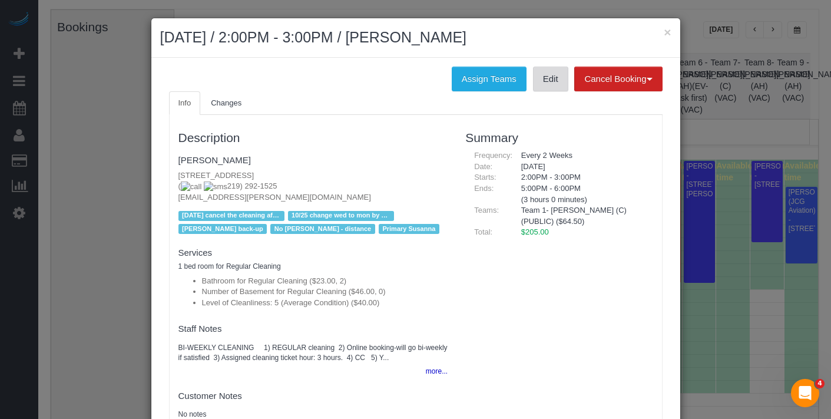
click at [533, 85] on link "Edit" at bounding box center [550, 79] width 35 height 25
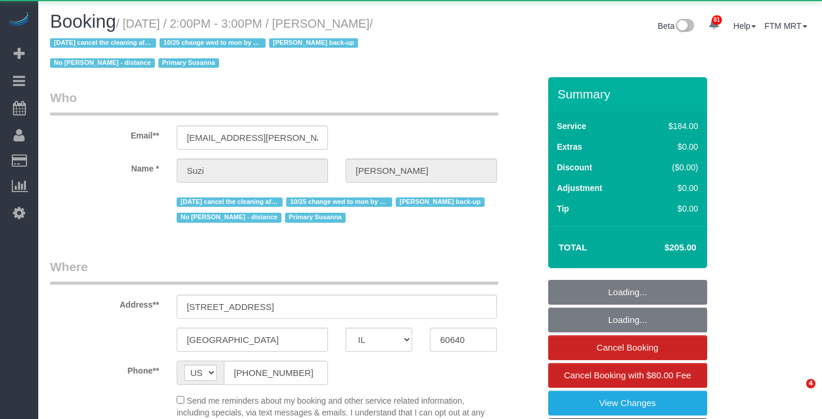
select select "IL"
select select "object:1275"
select select "512"
select select "2"
select select "5"
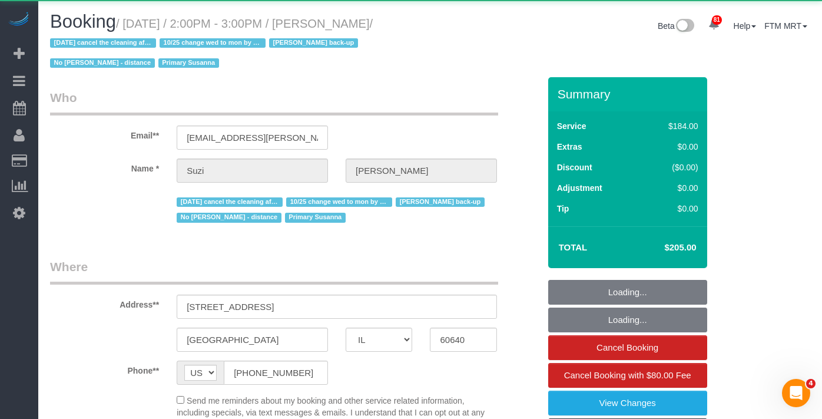
select select "number:1"
select select "number:58"
select select "number:139"
select select "number:106"
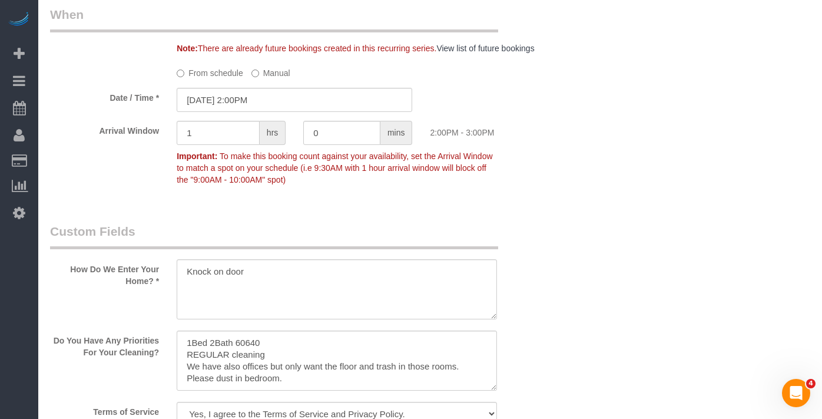
scroll to position [1307, 0]
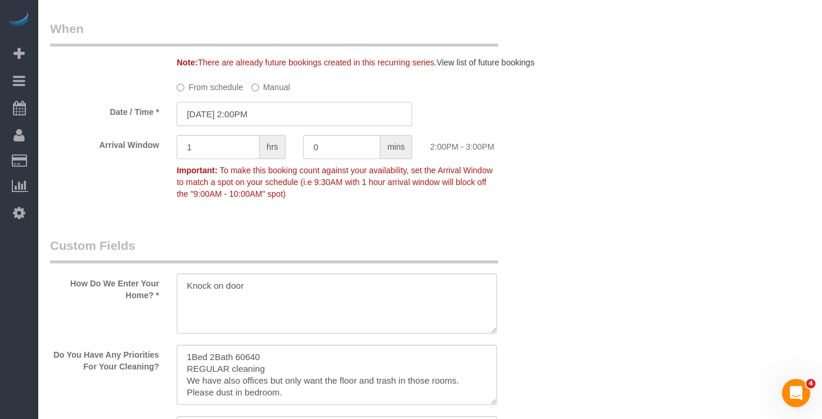
click at [286, 126] on input "09/09/2025 2:00PM" at bounding box center [294, 114] width 235 height 24
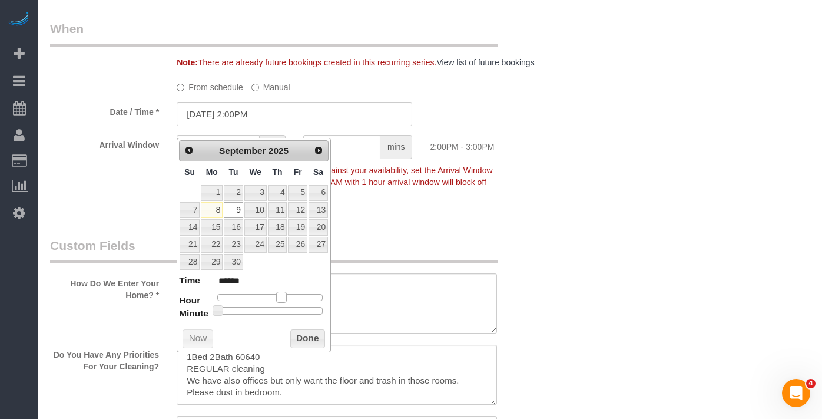
type input "09/09/2025 1:00PM"
type input "******"
click at [277, 297] on span at bounding box center [276, 296] width 11 height 11
click at [306, 337] on button "Done" at bounding box center [307, 338] width 35 height 19
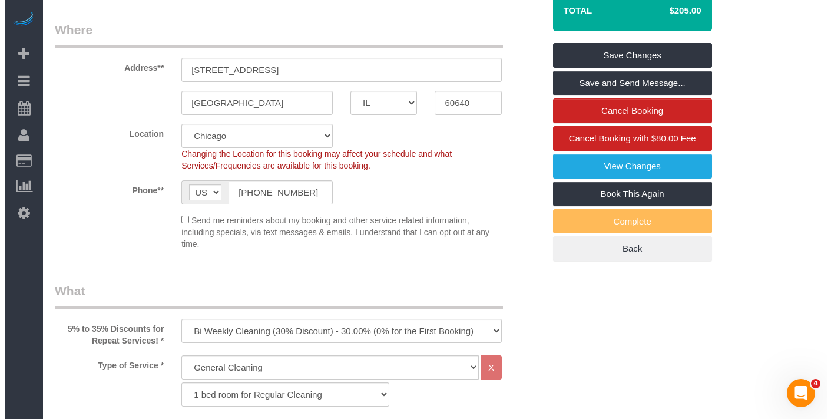
scroll to position [0, 0]
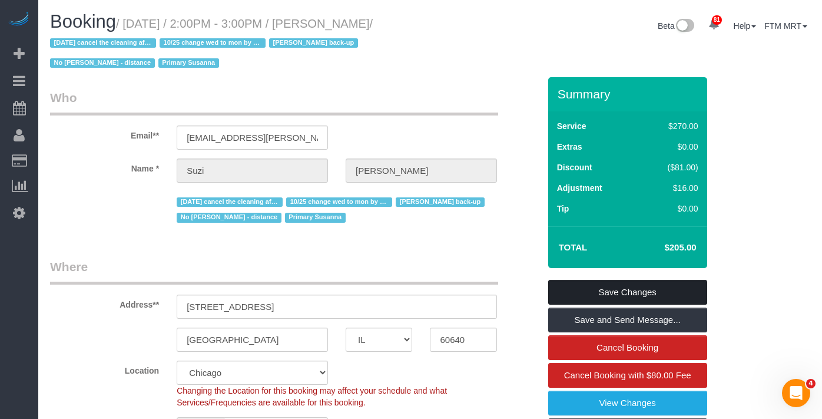
click at [640, 284] on link "Save Changes" at bounding box center [627, 292] width 159 height 25
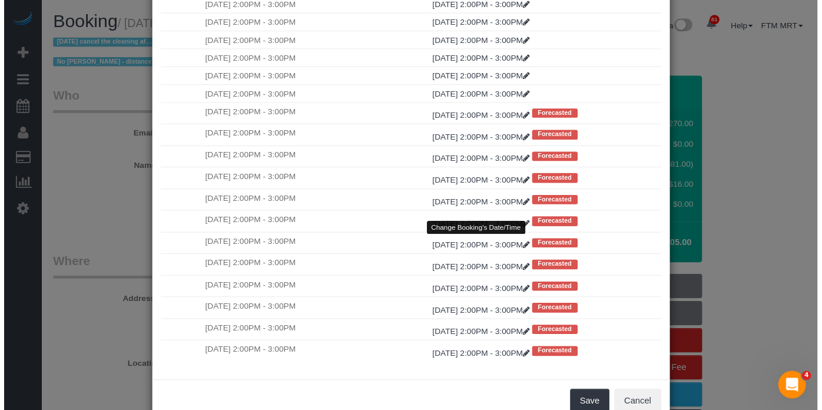
scroll to position [109, 0]
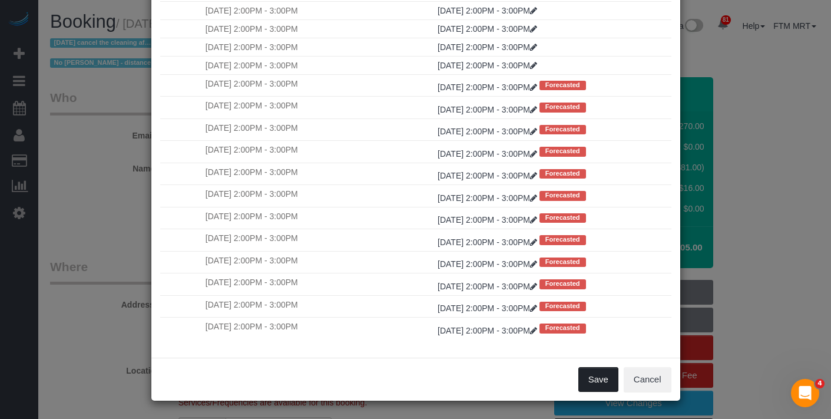
drag, startPoint x: 586, startPoint y: 382, endPoint x: 540, endPoint y: 353, distance: 54.2
click at [586, 383] on button "Save" at bounding box center [598, 379] width 40 height 25
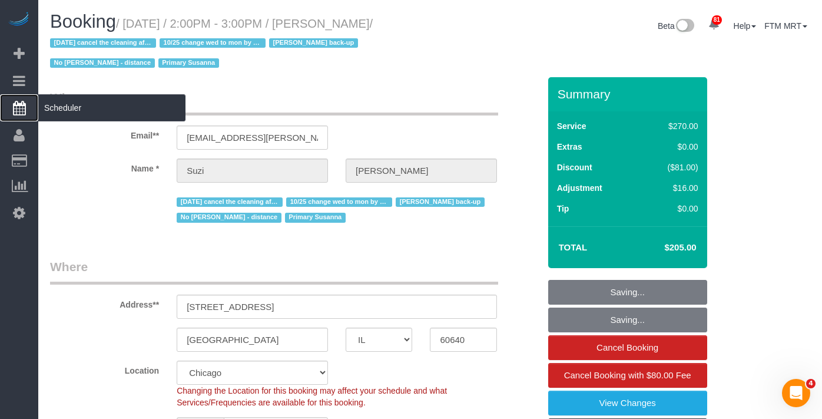
click at [73, 108] on span "Scheduler" at bounding box center [111, 107] width 147 height 27
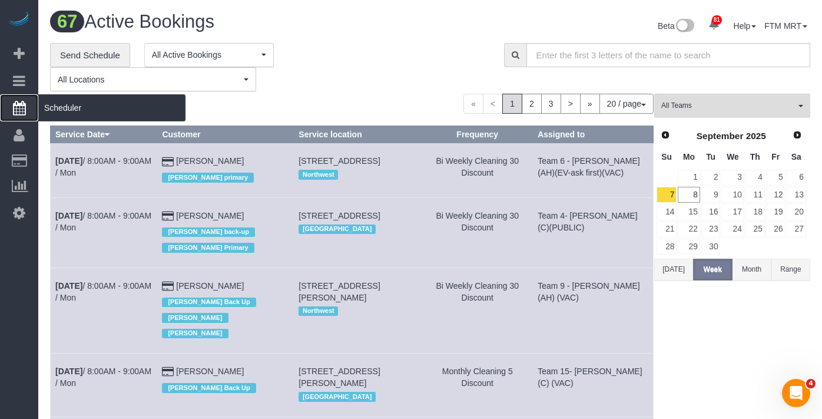
click at [62, 112] on span "Scheduler" at bounding box center [111, 107] width 147 height 27
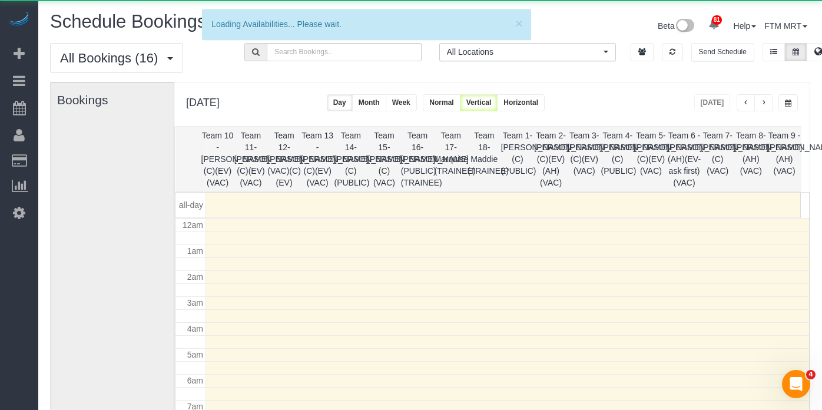
scroll to position [156, 0]
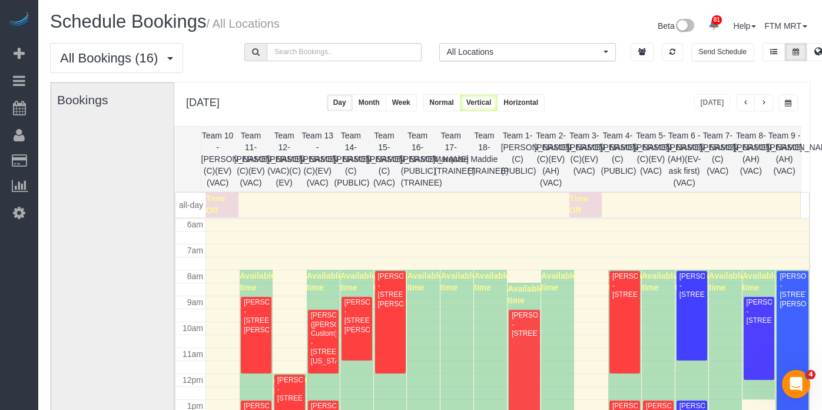
click at [771, 106] on button "button" at bounding box center [763, 102] width 19 height 17
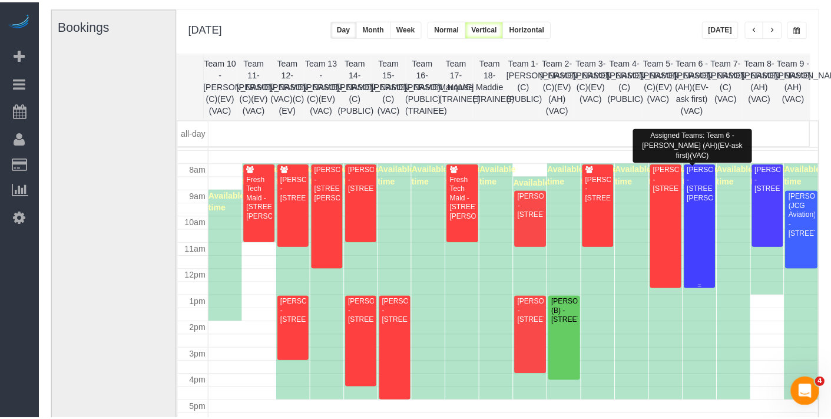
scroll to position [185, 0]
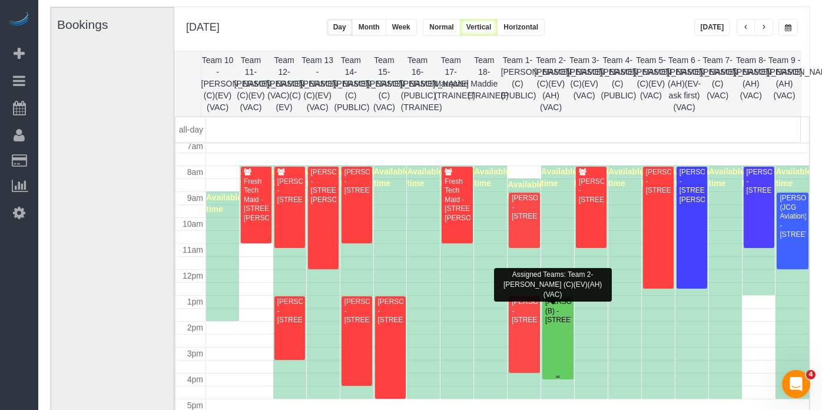
click at [549, 312] on div "[PERSON_NAME] (B) - [STREET_ADDRESS]" at bounding box center [558, 310] width 26 height 27
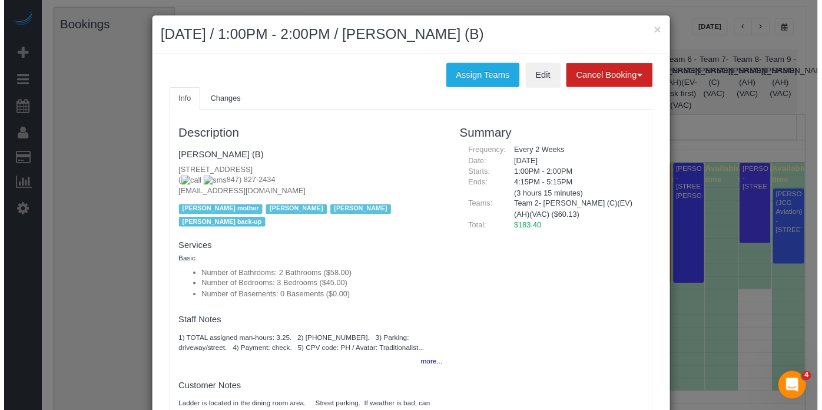
scroll to position [0, 0]
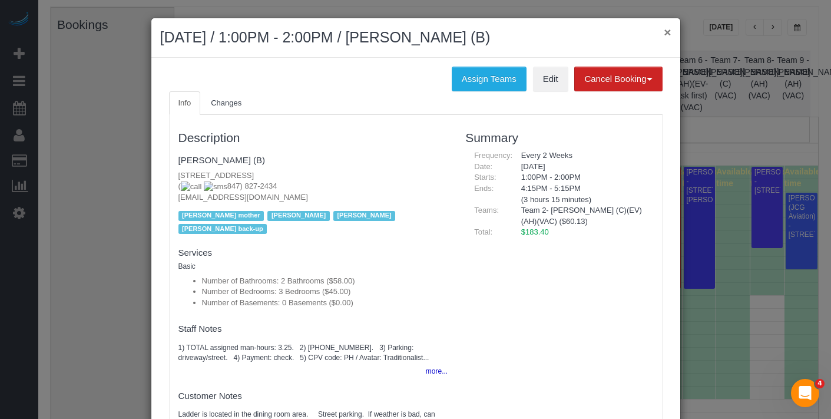
click at [666, 31] on button "×" at bounding box center [666, 32] width 7 height 12
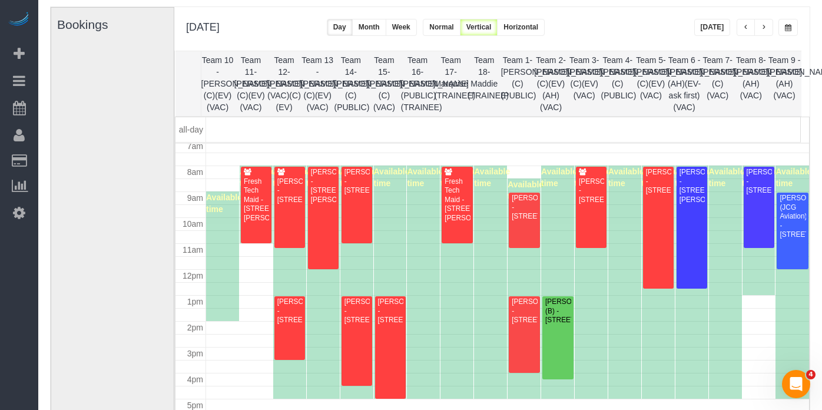
click at [749, 29] on button "button" at bounding box center [745, 27] width 19 height 17
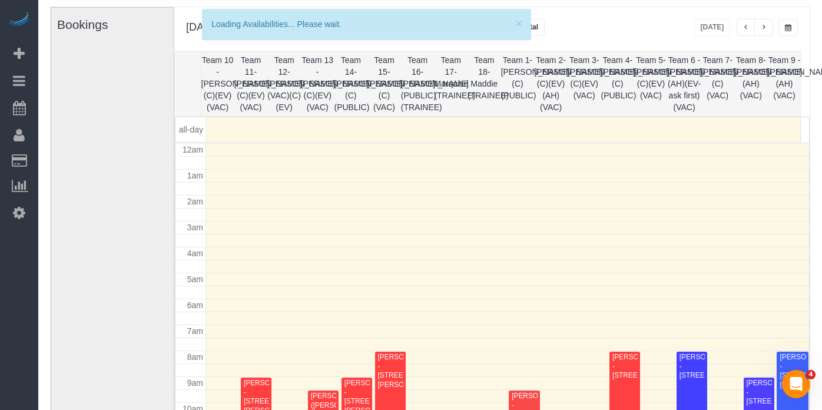
scroll to position [156, 0]
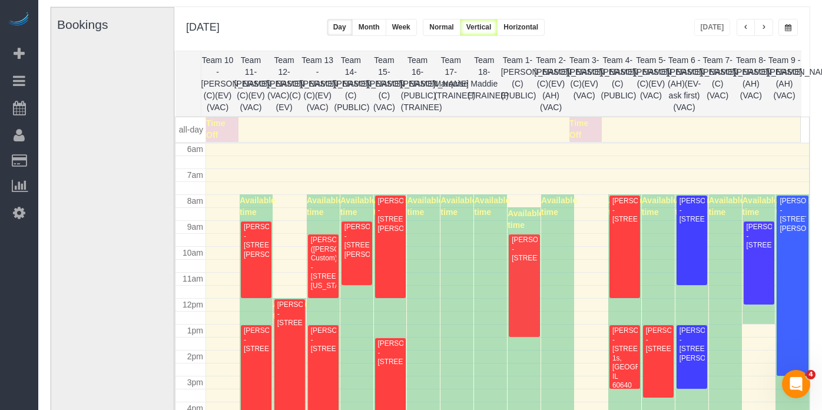
click at [765, 29] on span "button" at bounding box center [764, 27] width 6 height 7
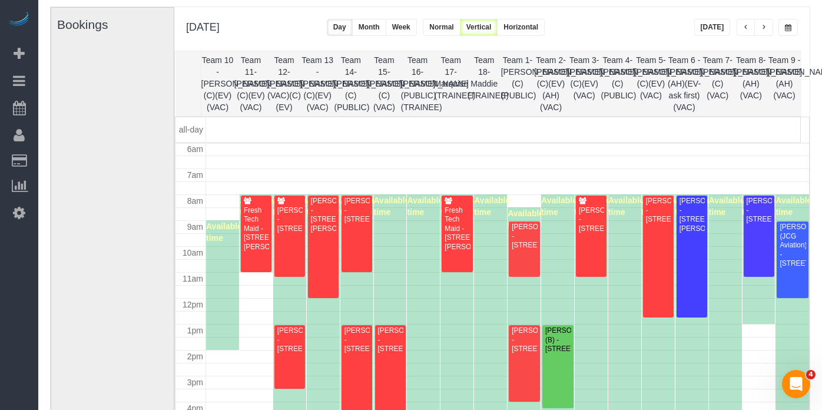
click at [765, 29] on span "button" at bounding box center [764, 27] width 6 height 7
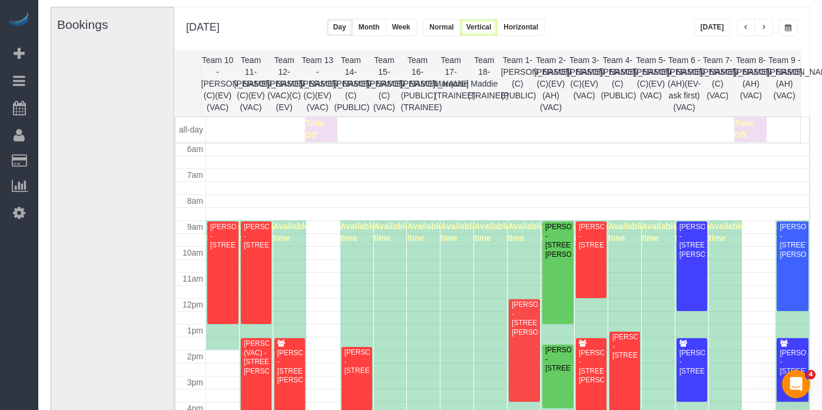
click at [742, 26] on button "button" at bounding box center [745, 27] width 19 height 17
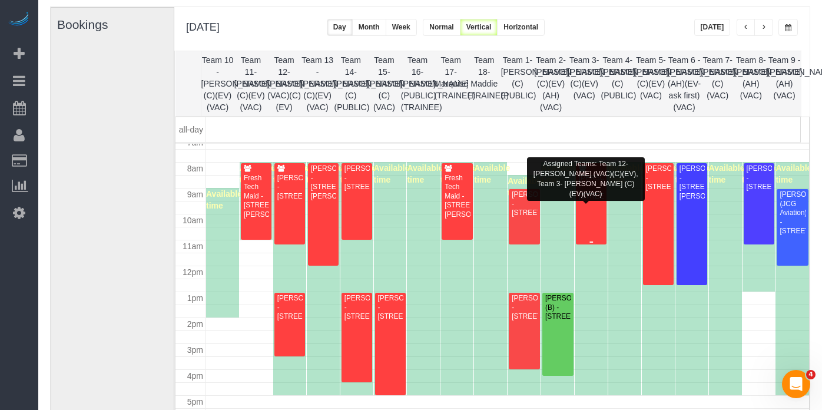
scroll to position [190, 0]
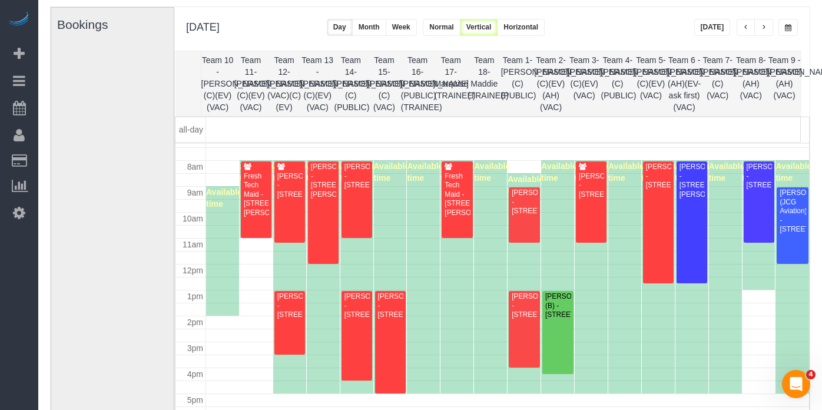
click at [769, 29] on button "button" at bounding box center [763, 27] width 19 height 17
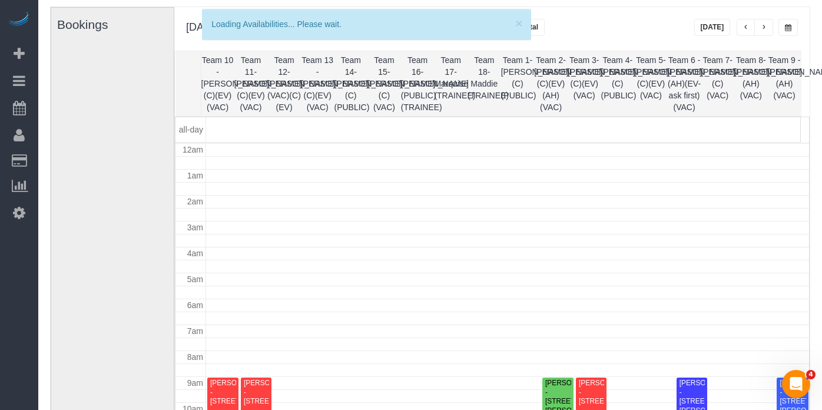
scroll to position [156, 0]
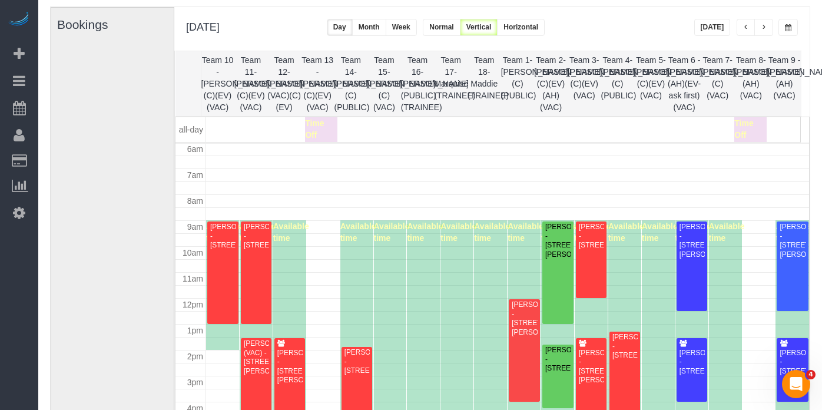
click at [767, 28] on button "button" at bounding box center [763, 27] width 19 height 17
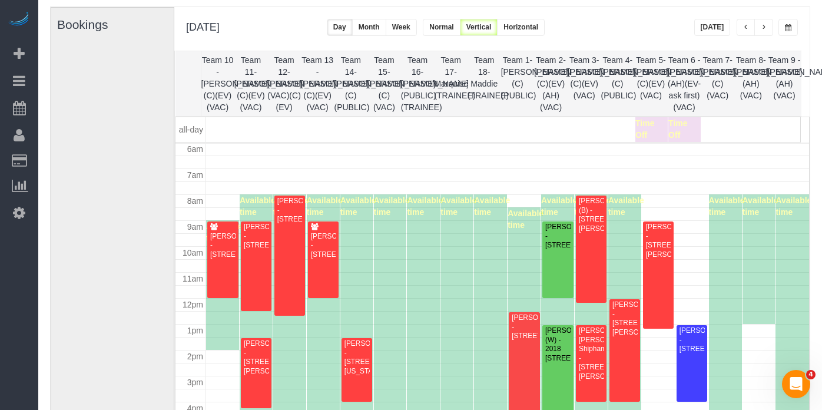
click at [748, 30] on span "button" at bounding box center [746, 27] width 6 height 7
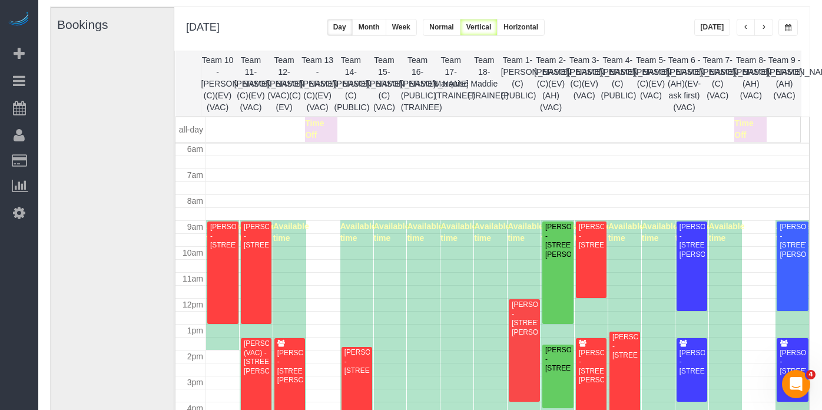
click at [748, 30] on span "button" at bounding box center [746, 27] width 6 height 7
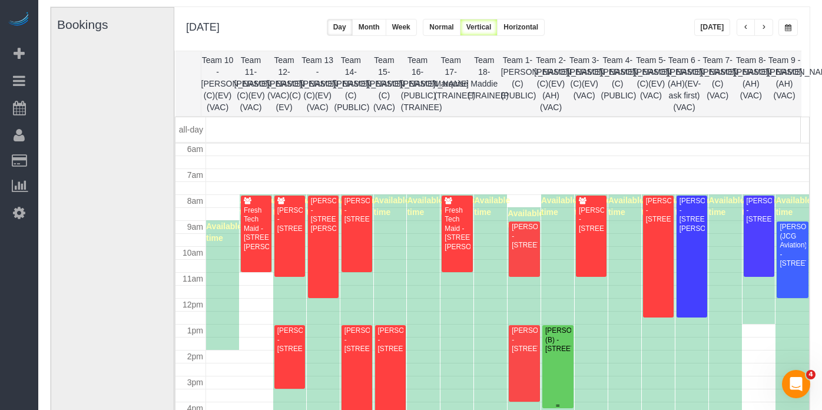
click at [559, 352] on div "[PERSON_NAME] (B) - [STREET_ADDRESS]" at bounding box center [558, 339] width 26 height 27
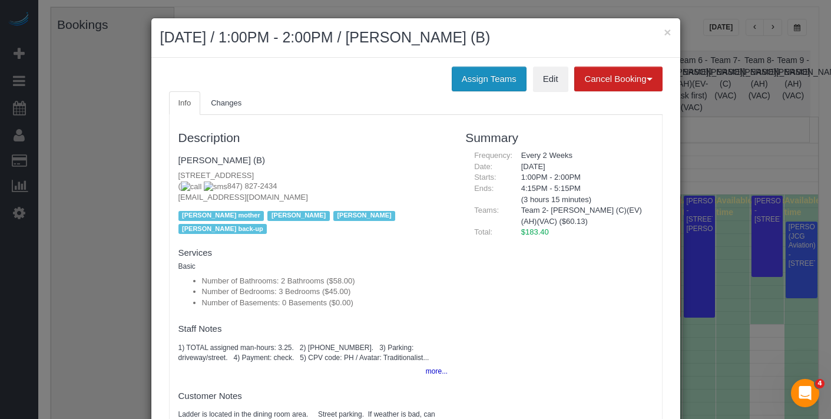
click at [483, 88] on button "Assign Teams" at bounding box center [489, 79] width 75 height 25
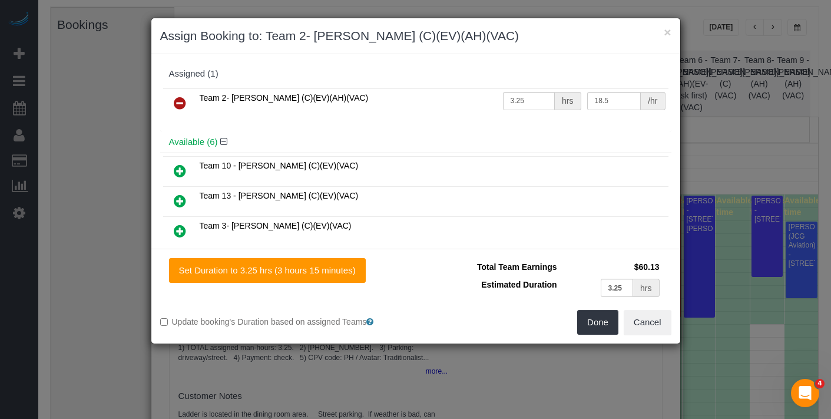
click at [172, 101] on link at bounding box center [180, 104] width 28 height 24
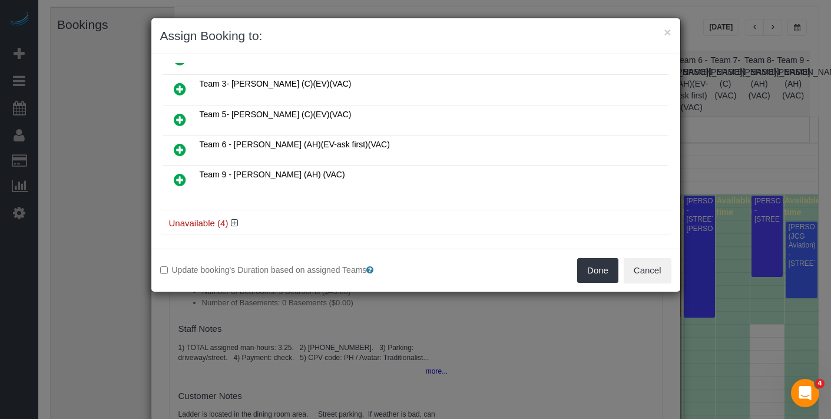
click at [184, 177] on icon at bounding box center [180, 179] width 12 height 14
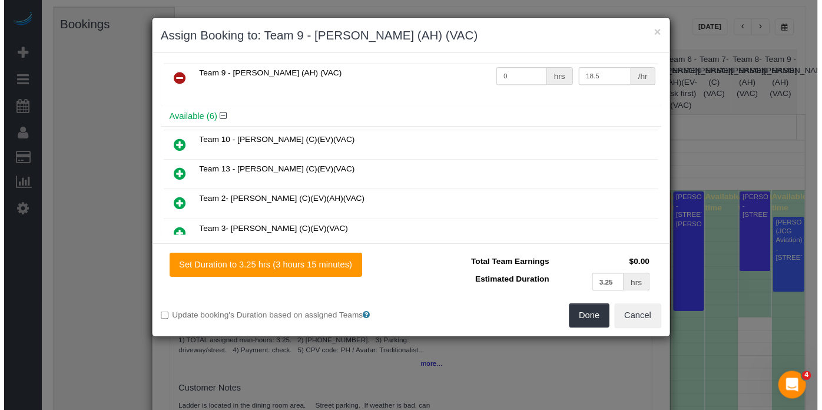
scroll to position [0, 0]
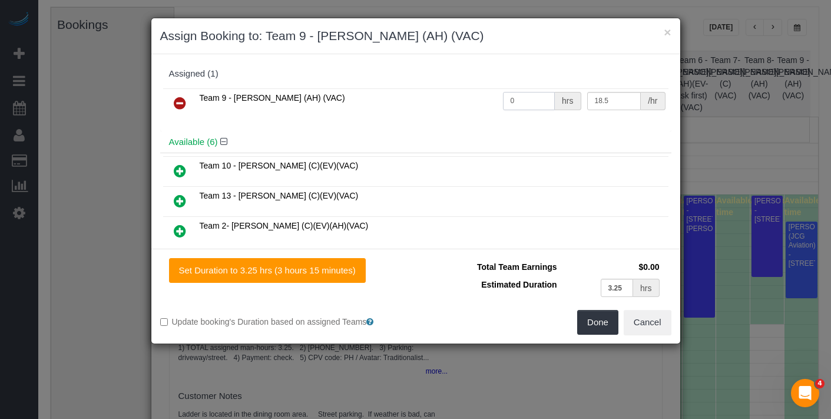
drag, startPoint x: 516, startPoint y: 103, endPoint x: 492, endPoint y: 97, distance: 24.4
click at [492, 97] on tr "Team 9 - Stephanie (AH) (VAC) 0 hrs 18.5 /hr" at bounding box center [415, 103] width 505 height 30
type input "3.25"
click at [596, 326] on button "Done" at bounding box center [597, 322] width 41 height 25
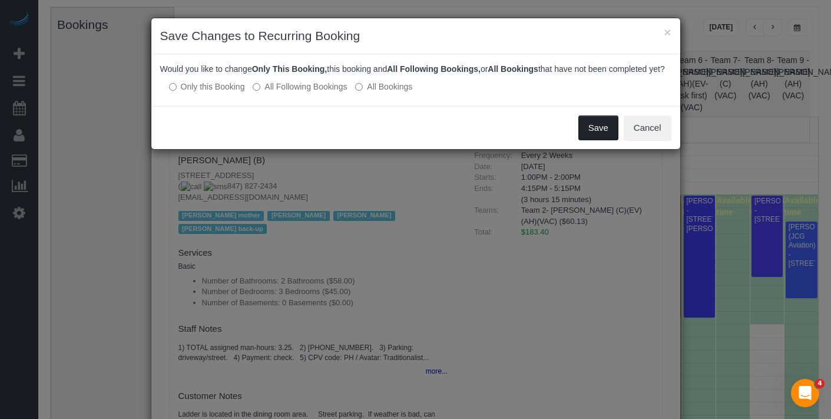
click at [593, 140] on button "Save" at bounding box center [598, 127] width 40 height 25
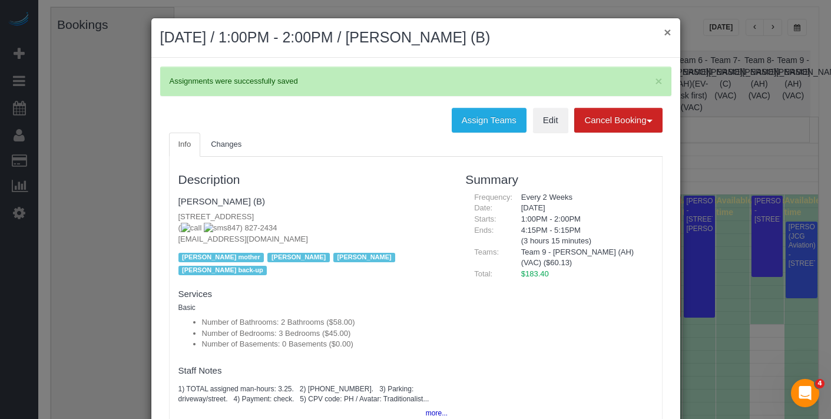
click at [663, 31] on button "×" at bounding box center [666, 32] width 7 height 12
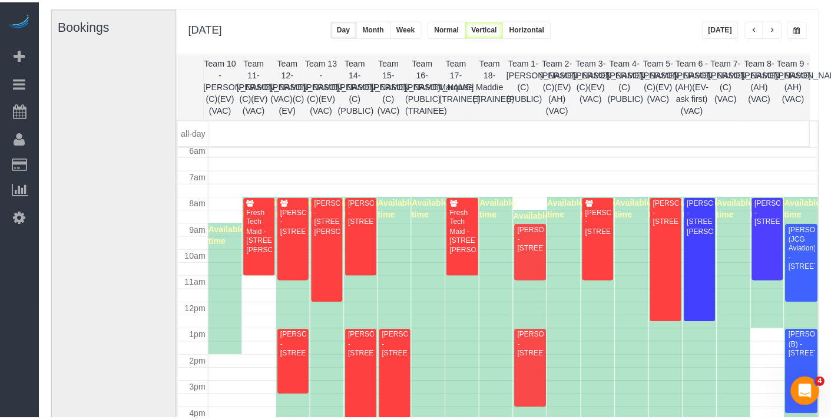
scroll to position [184, 0]
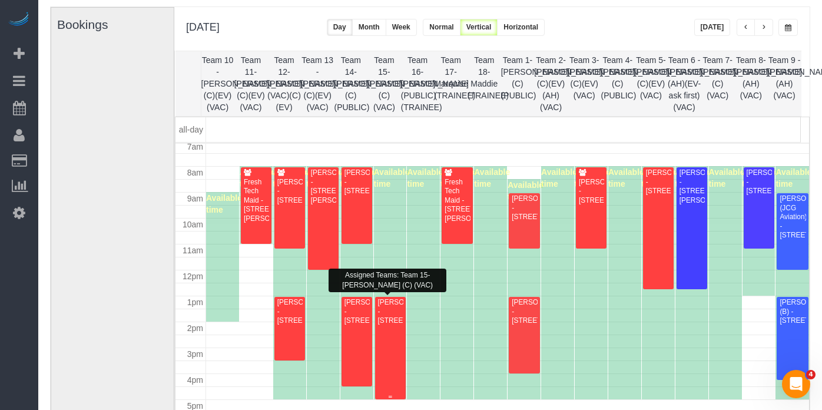
click at [397, 325] on div "[PERSON_NAME] - [STREET_ADDRESS]" at bounding box center [390, 311] width 26 height 27
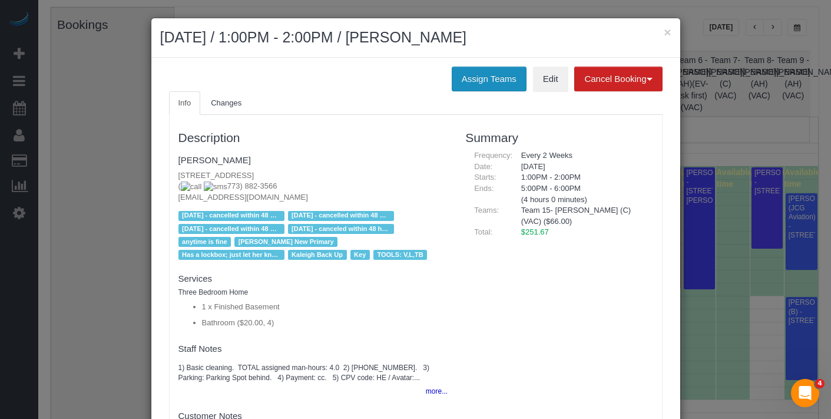
click at [477, 82] on button "Assign Teams" at bounding box center [489, 79] width 75 height 25
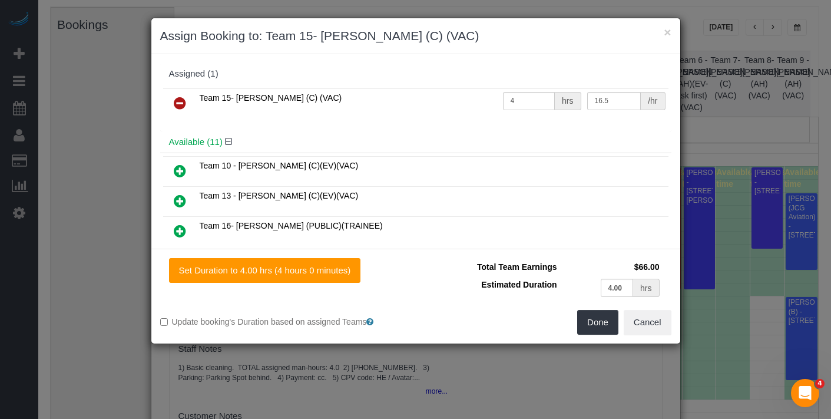
click at [178, 102] on icon at bounding box center [180, 103] width 12 height 14
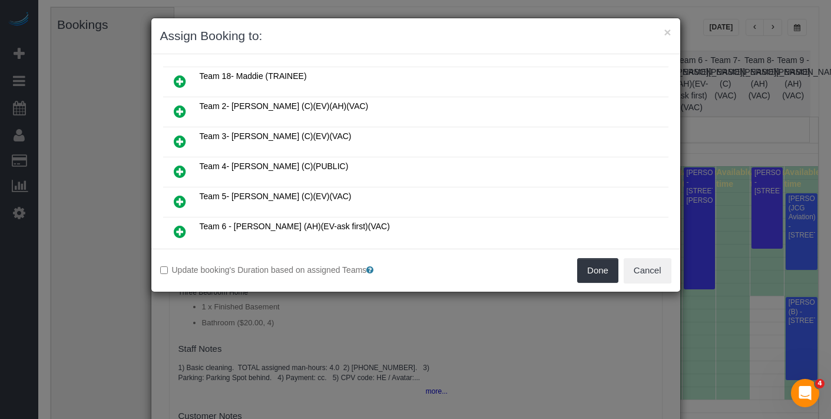
click at [176, 100] on link at bounding box center [180, 112] width 28 height 24
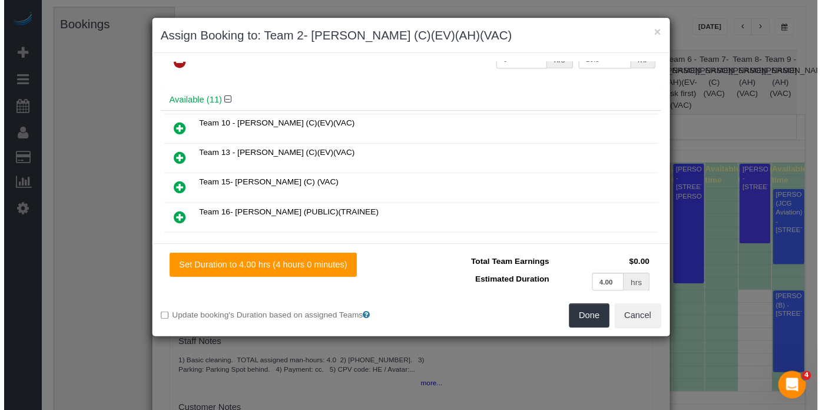
scroll to position [0, 0]
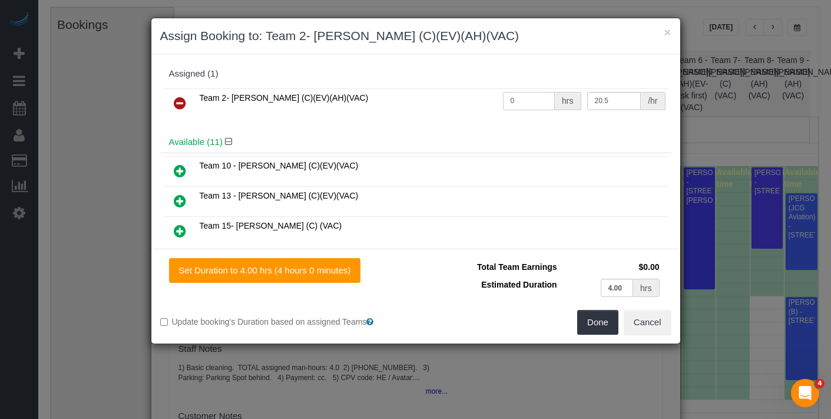
drag, startPoint x: 509, startPoint y: 99, endPoint x: 495, endPoint y: 96, distance: 15.0
click at [503, 97] on input "0" at bounding box center [529, 101] width 52 height 18
type input "4"
click at [603, 313] on button "Done" at bounding box center [597, 322] width 41 height 25
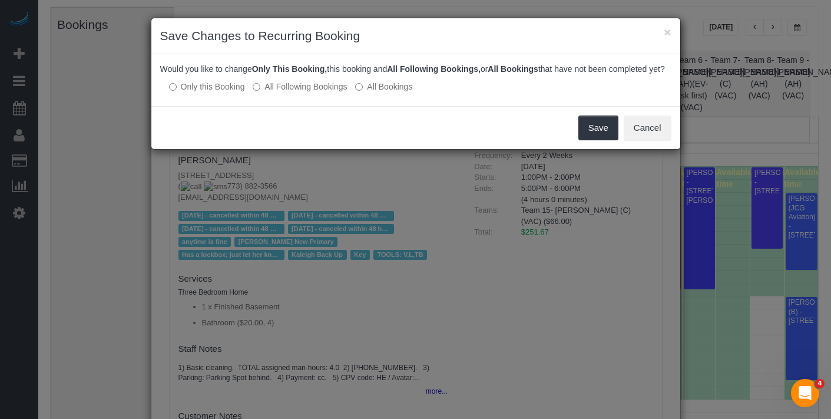
click at [592, 149] on div "Save Cancel" at bounding box center [415, 127] width 529 height 43
click at [598, 140] on button "Save" at bounding box center [598, 127] width 40 height 25
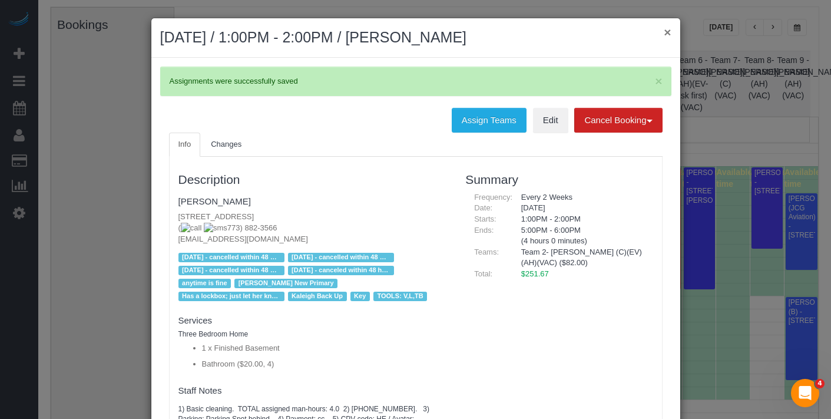
click at [663, 35] on button "×" at bounding box center [666, 32] width 7 height 12
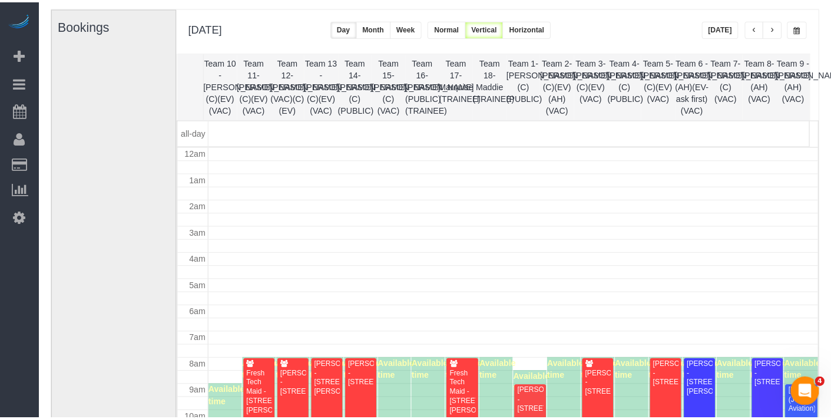
scroll to position [184, 0]
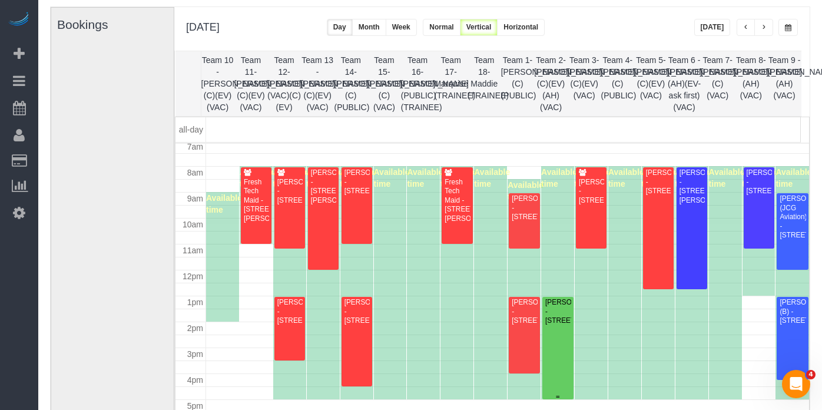
click at [566, 336] on div at bounding box center [557, 348] width 31 height 102
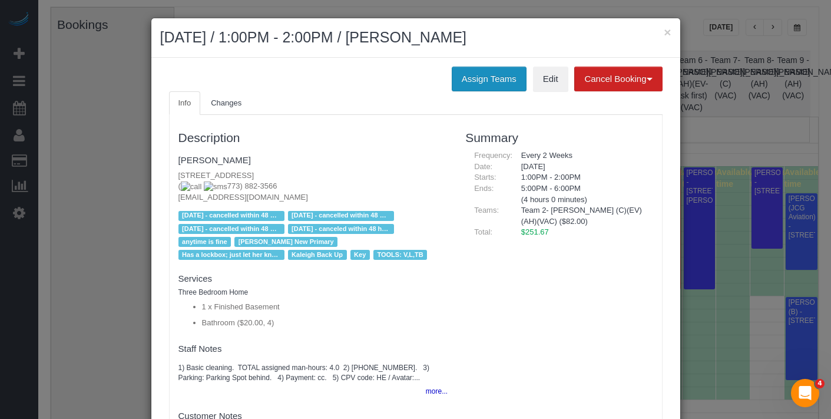
click at [489, 86] on button "Assign Teams" at bounding box center [489, 79] width 75 height 25
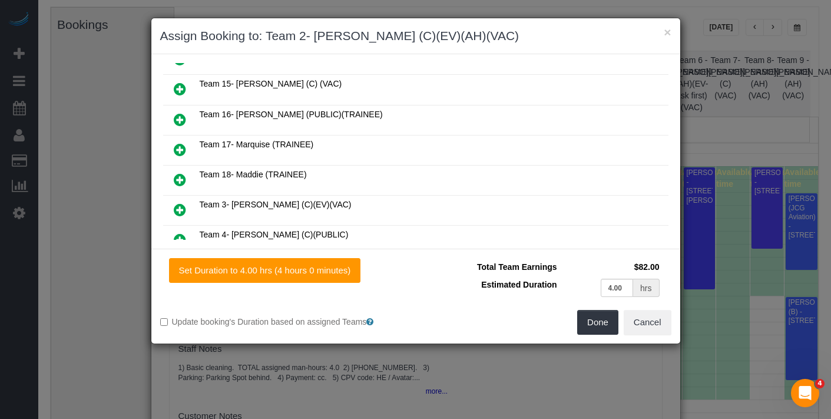
click at [174, 172] on icon at bounding box center [180, 179] width 12 height 14
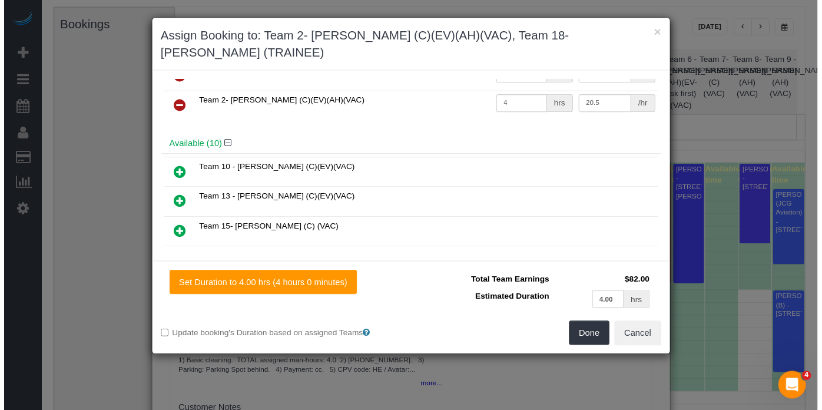
scroll to position [0, 0]
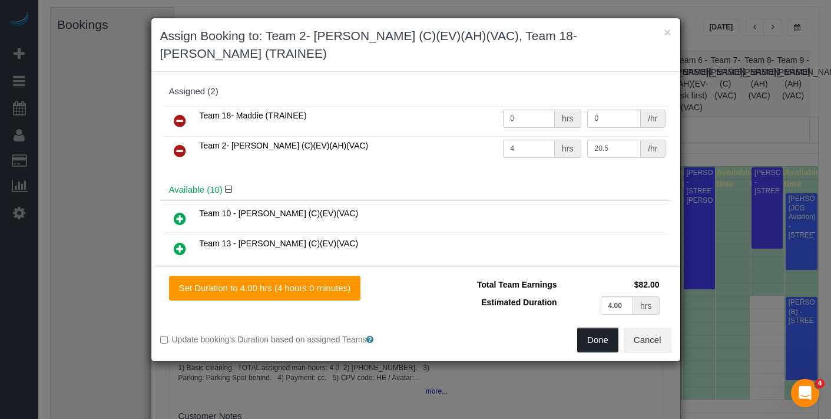
click at [595, 327] on button "Done" at bounding box center [597, 339] width 41 height 25
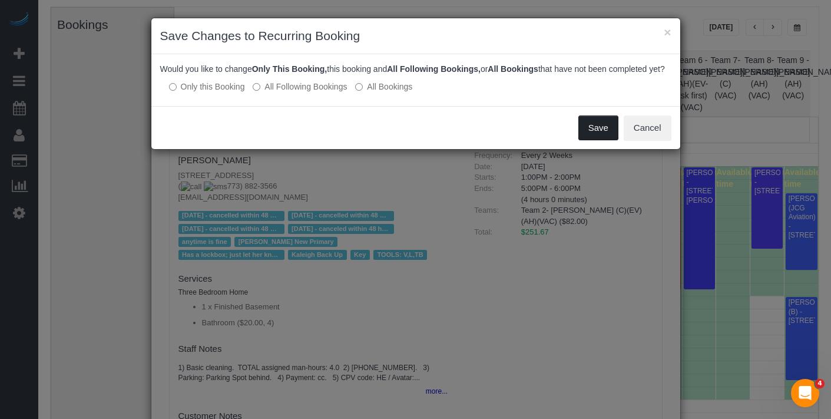
click at [600, 138] on button "Save" at bounding box center [598, 127] width 40 height 25
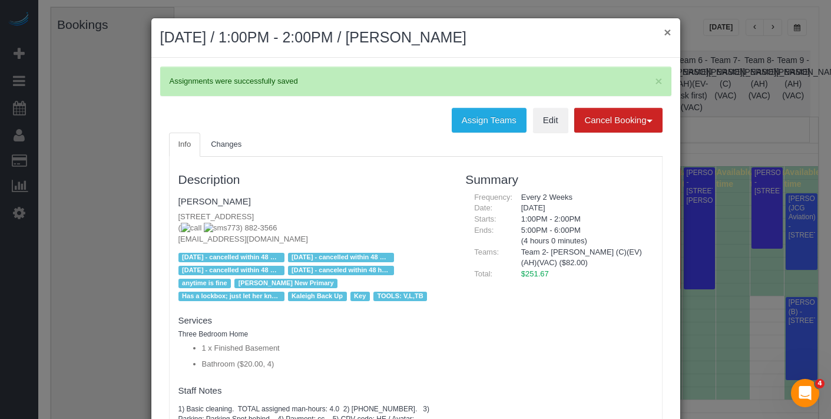
click at [664, 33] on button "×" at bounding box center [666, 32] width 7 height 12
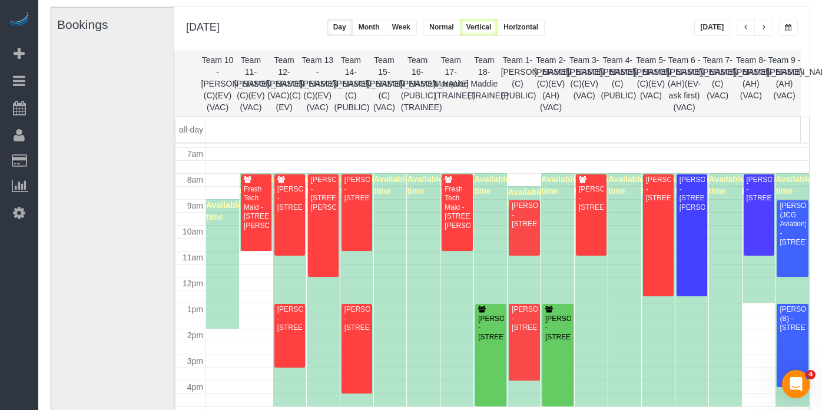
scroll to position [177, 0]
